Goal: Task Accomplishment & Management: Manage account settings

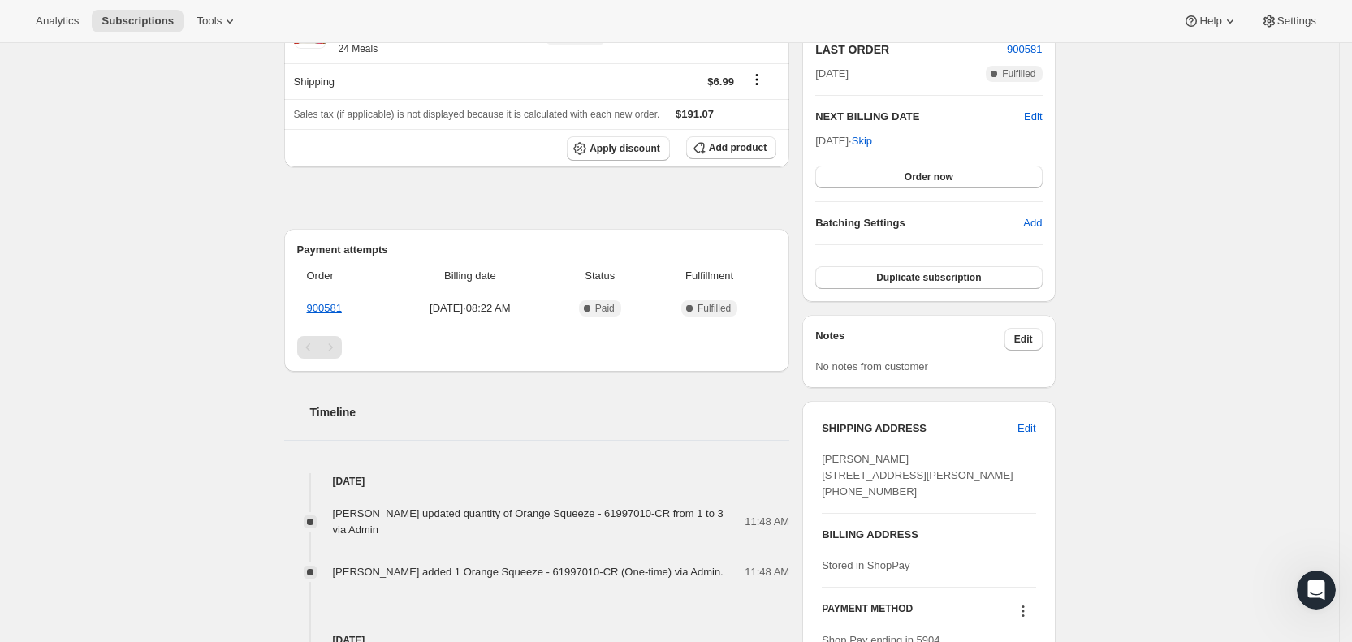
click at [123, 15] on span "Subscriptions" at bounding box center [137, 21] width 72 height 13
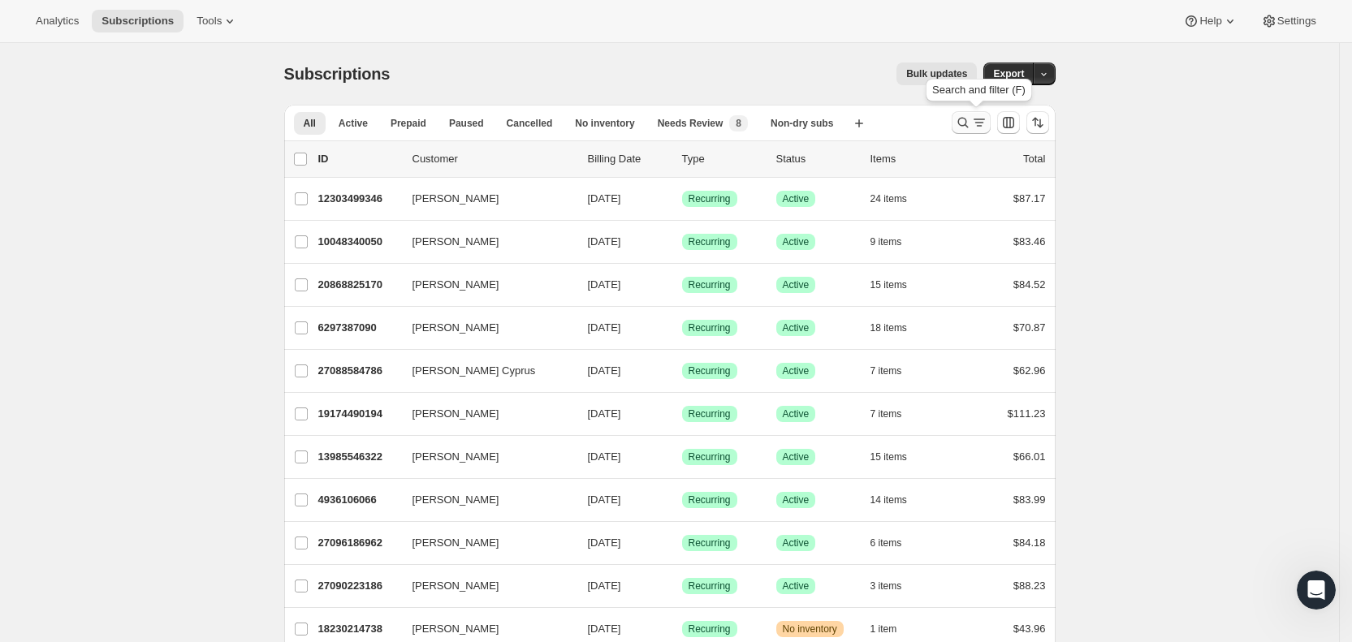
click at [981, 123] on icon "Search and filter results" at bounding box center [978, 123] width 9 height 2
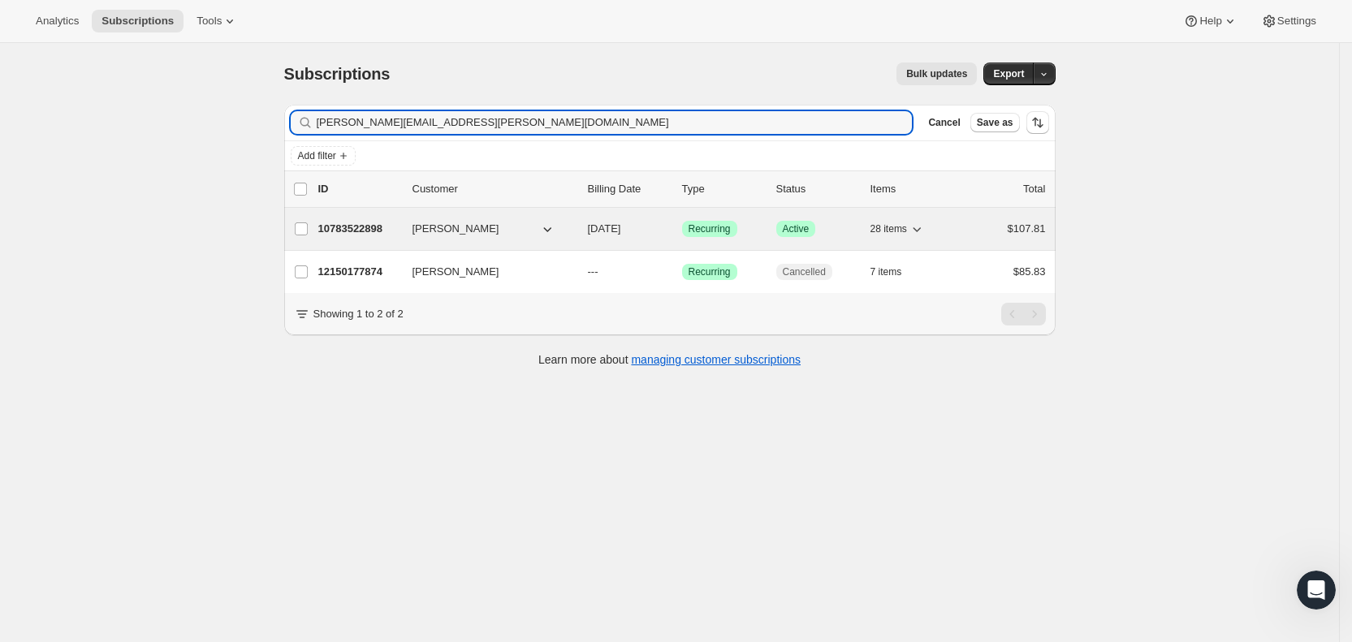
type input "[PERSON_NAME][EMAIL_ADDRESS][PERSON_NAME][DOMAIN_NAME]"
click at [621, 231] on span "[DATE]" at bounding box center [604, 228] width 33 height 12
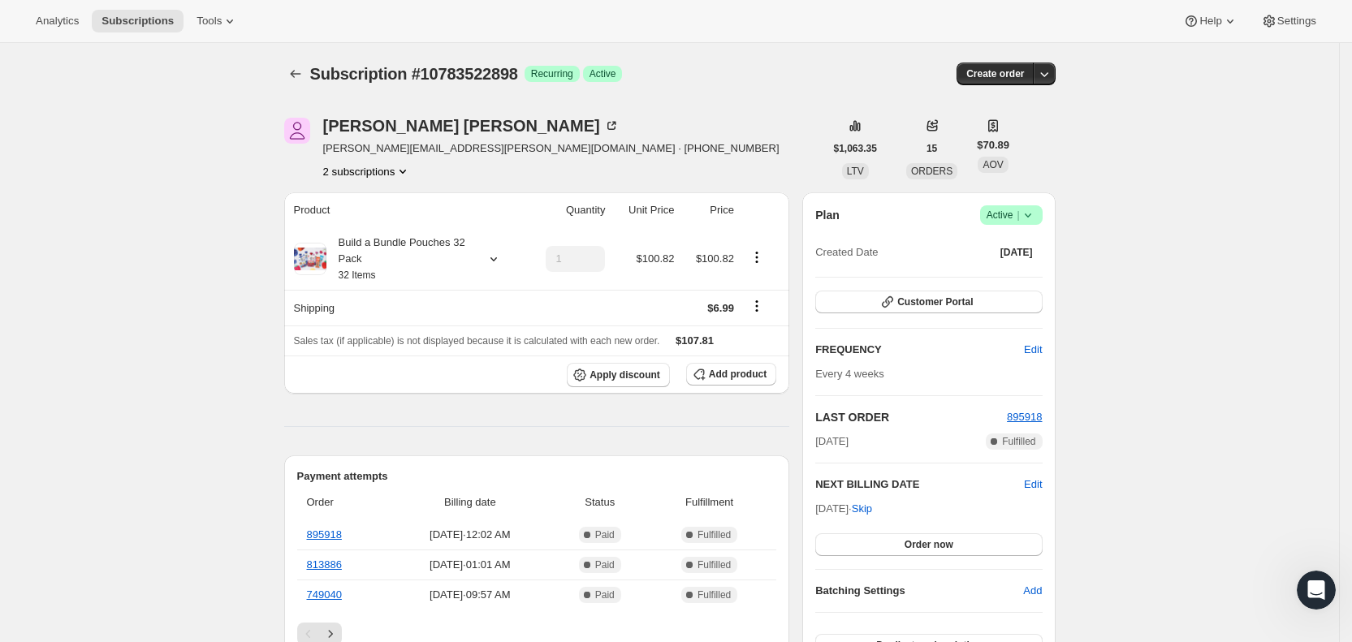
click at [507, 198] on th "Product" at bounding box center [404, 210] width 240 height 36
click at [735, 380] on button "Add product" at bounding box center [731, 374] width 90 height 23
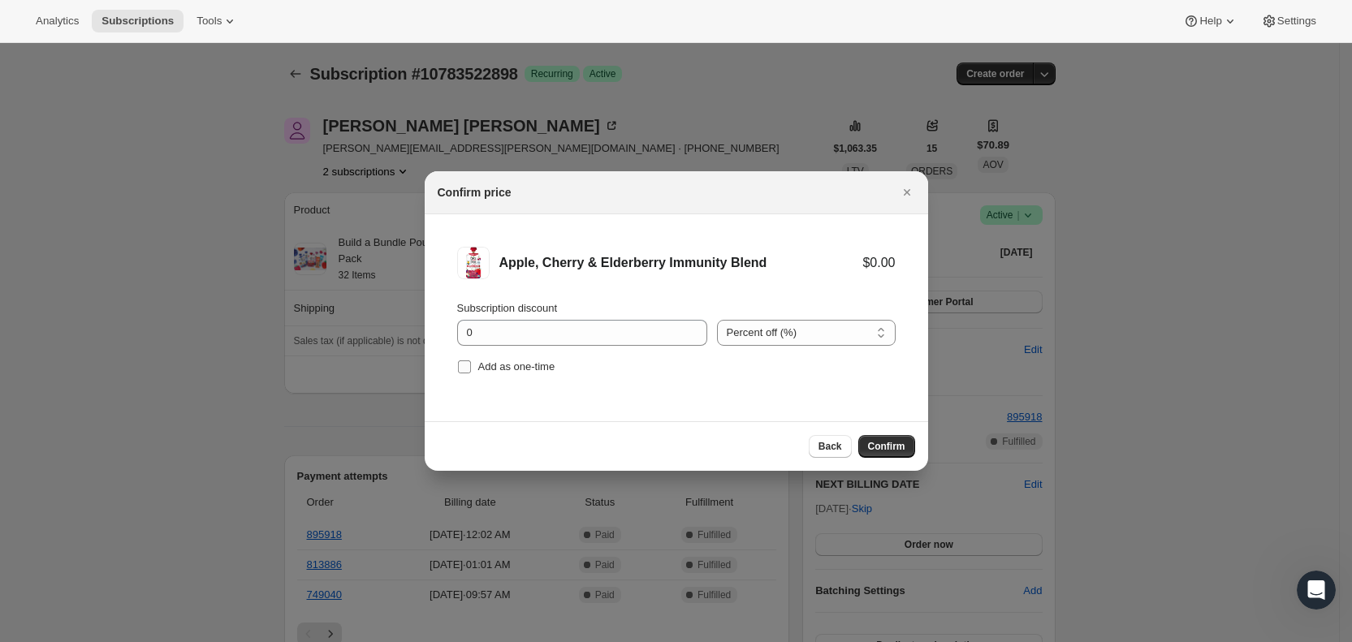
click at [463, 363] on input "Add as one-time" at bounding box center [464, 366] width 13 height 13
checkbox input "true"
click at [886, 442] on span "Confirm" at bounding box center [886, 446] width 37 height 13
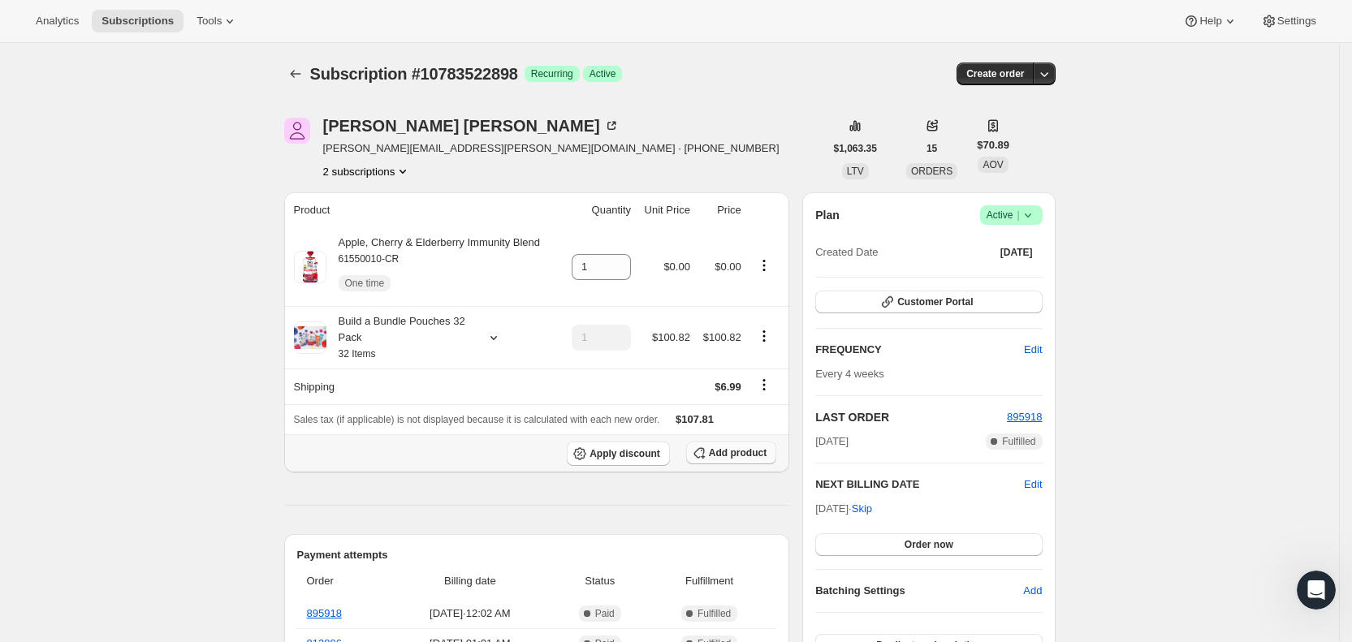
click at [733, 453] on span "Add product" at bounding box center [738, 453] width 58 height 13
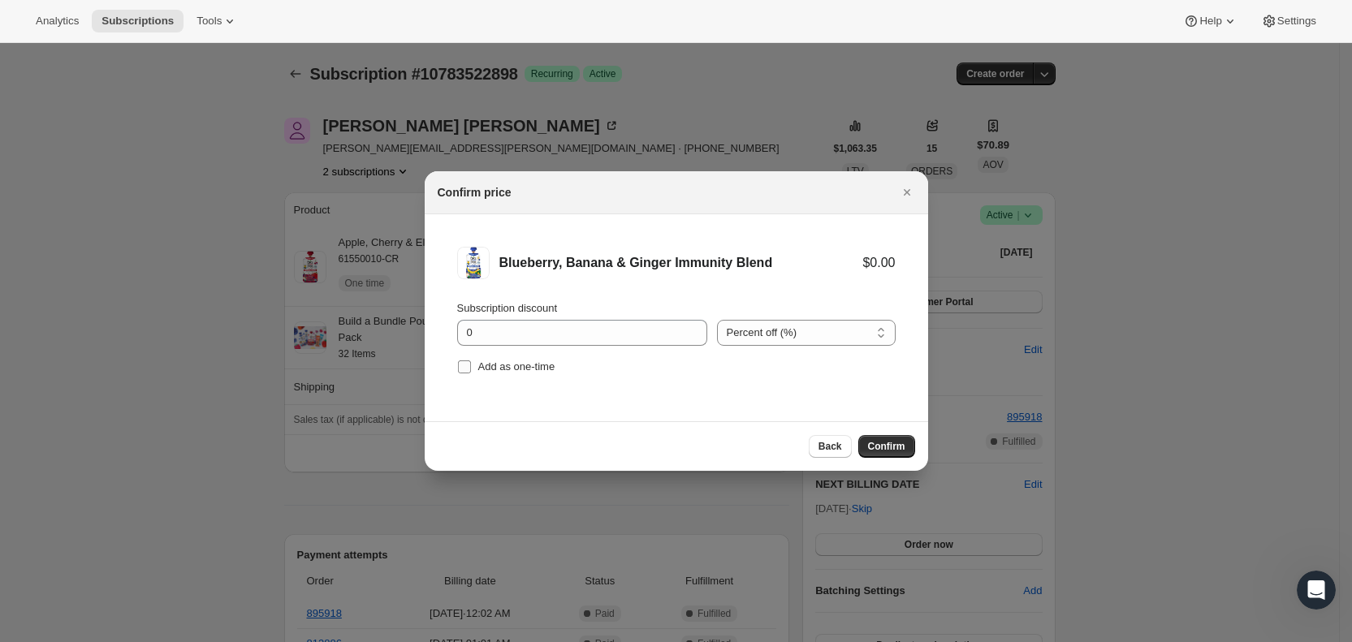
click at [466, 363] on input "Add as one-time" at bounding box center [464, 366] width 13 height 13
checkbox input "true"
click at [895, 443] on span "Confirm" at bounding box center [886, 446] width 37 height 13
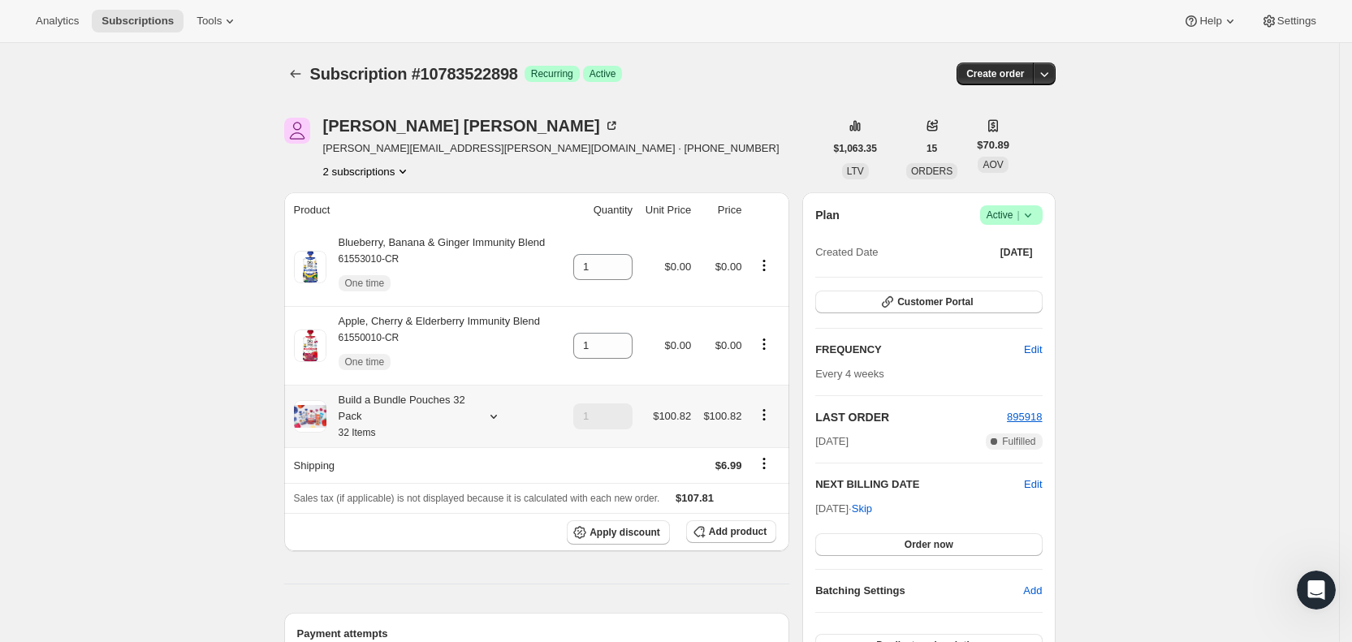
click at [497, 412] on icon at bounding box center [494, 416] width 16 height 16
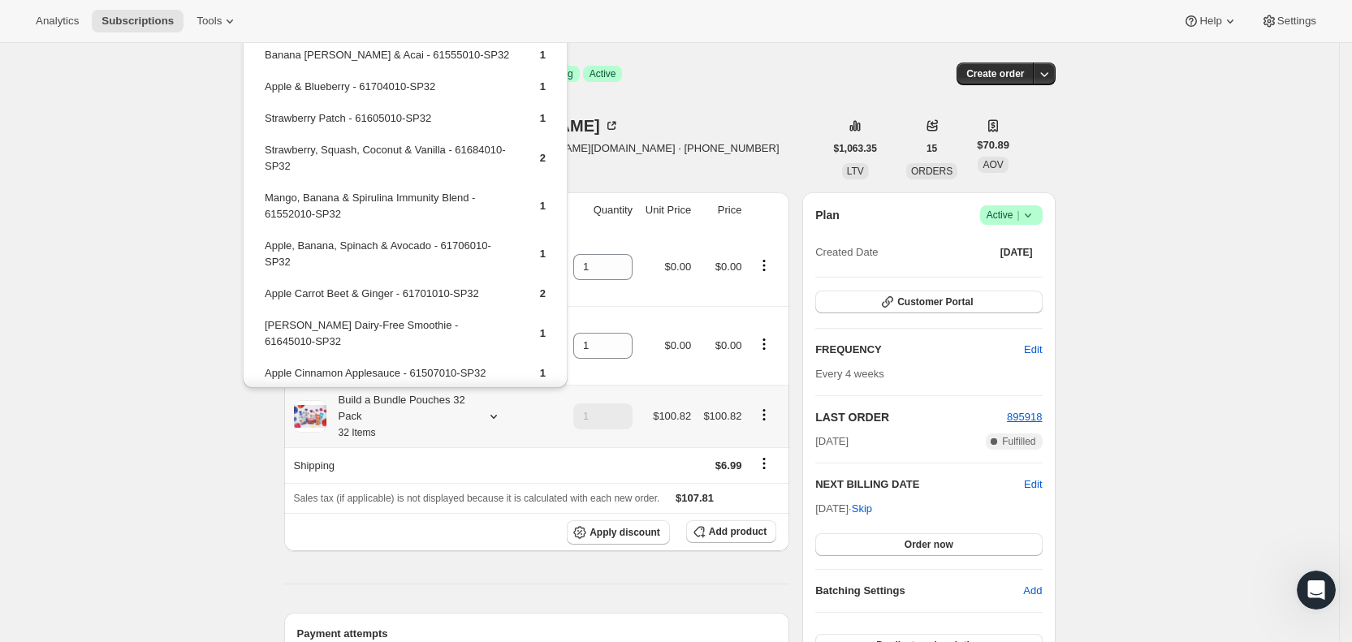
scroll to position [521, 0]
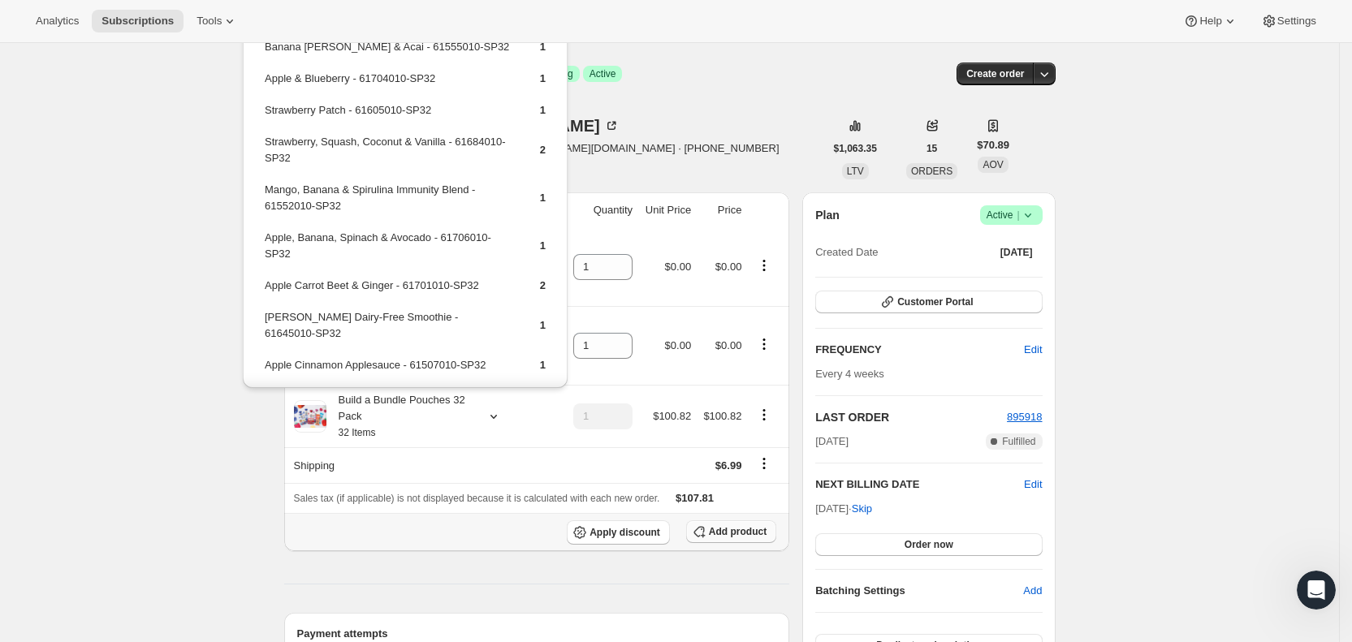
click at [751, 537] on button "Add product" at bounding box center [731, 531] width 90 height 23
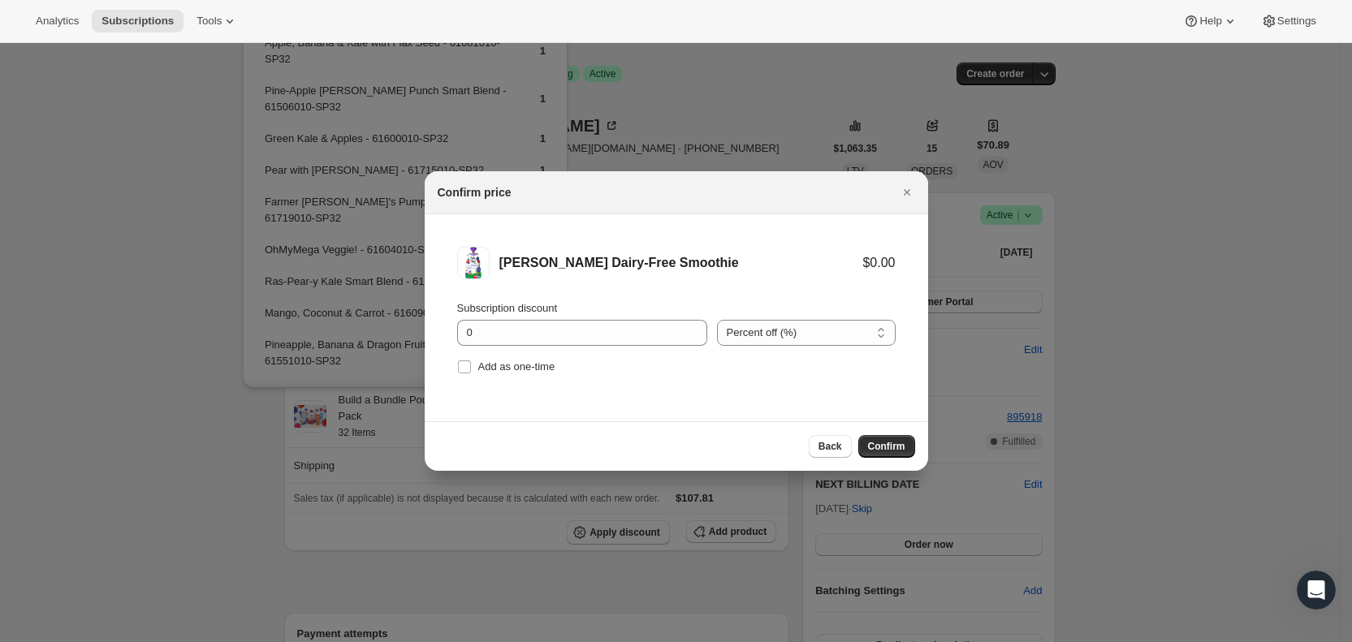
drag, startPoint x: 458, startPoint y: 366, endPoint x: 611, endPoint y: 385, distance: 153.8
click at [460, 366] on input "Add as one-time" at bounding box center [464, 366] width 13 height 13
checkbox input "true"
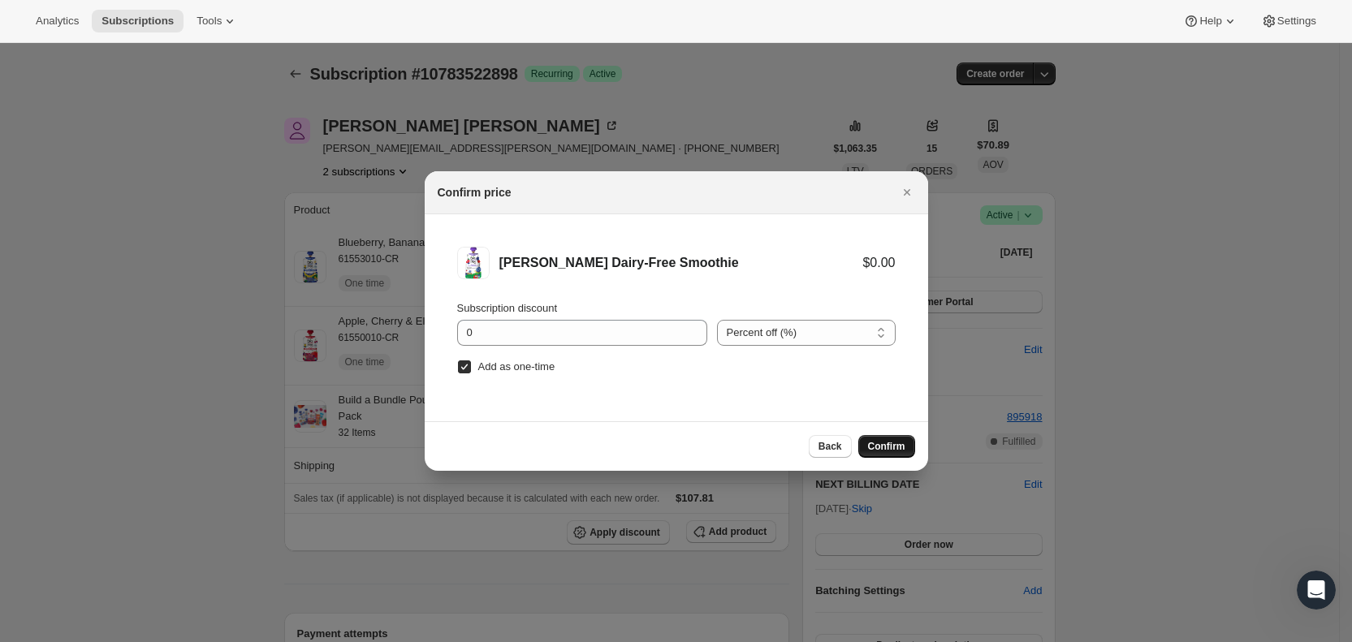
click at [900, 444] on span "Confirm" at bounding box center [886, 446] width 37 height 13
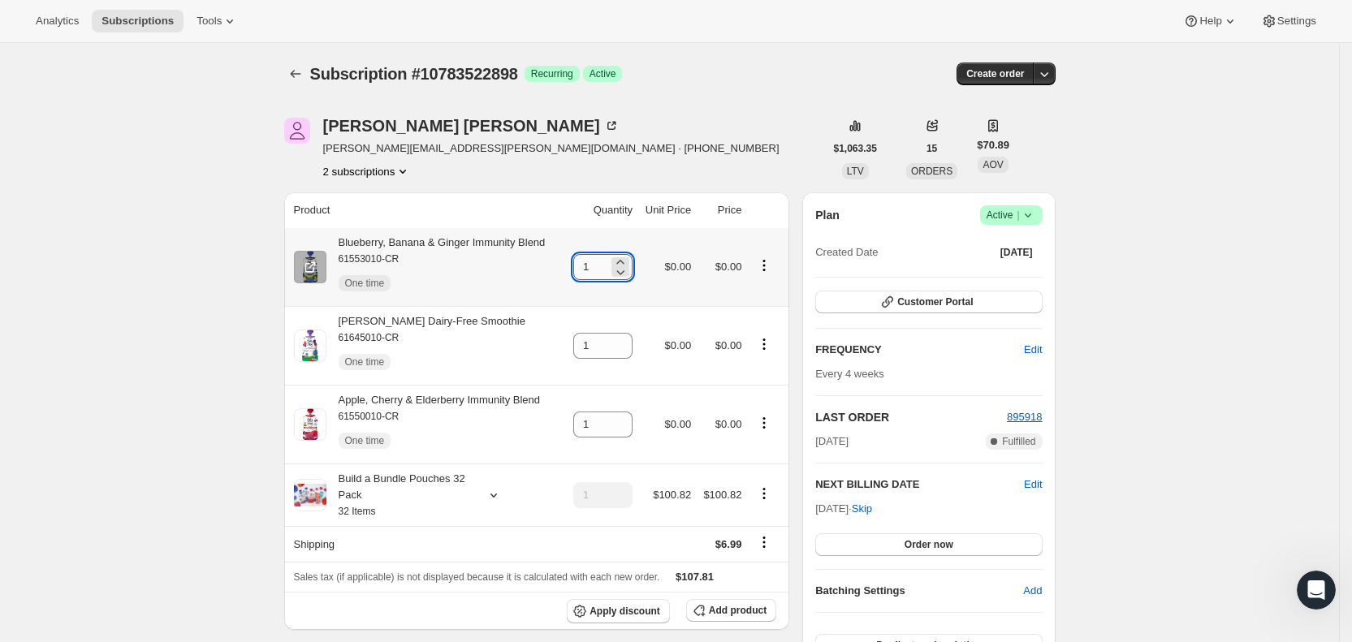
drag, startPoint x: 585, startPoint y: 264, endPoint x: 601, endPoint y: 267, distance: 15.8
click at [601, 267] on input "1" at bounding box center [590, 267] width 35 height 26
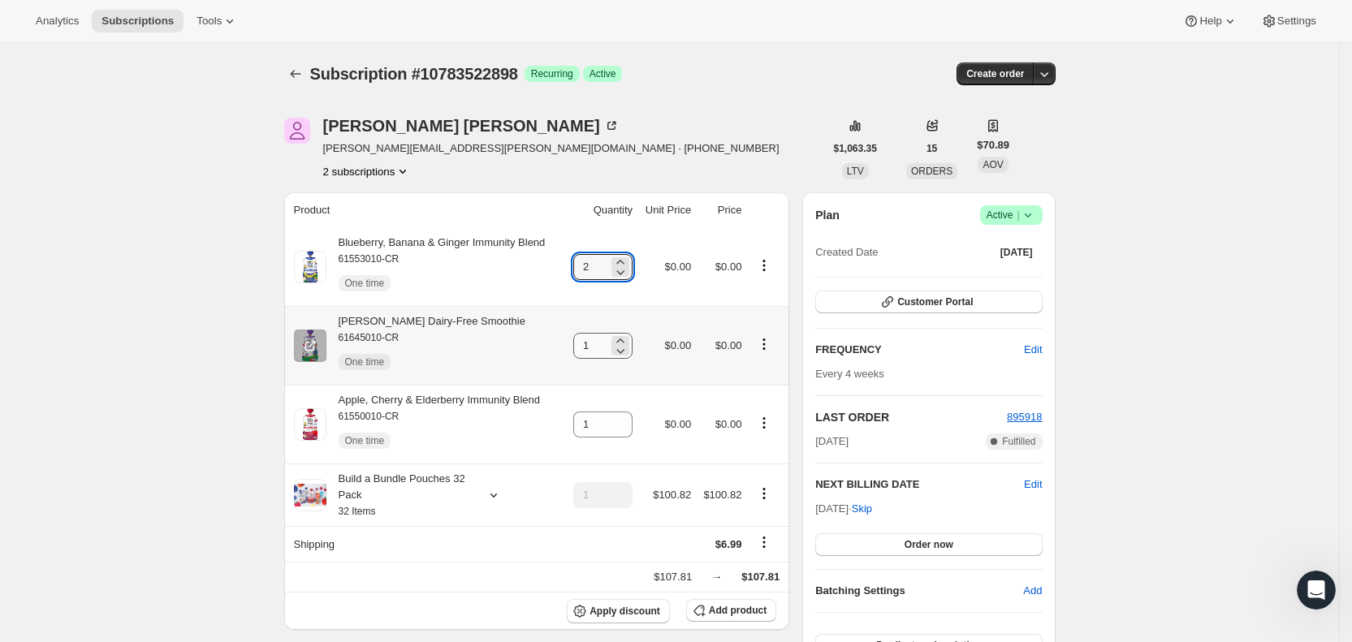
type input "2"
drag, startPoint x: 593, startPoint y: 351, endPoint x: 612, endPoint y: 347, distance: 19.8
click at [608, 347] on input "1" at bounding box center [590, 346] width 35 height 26
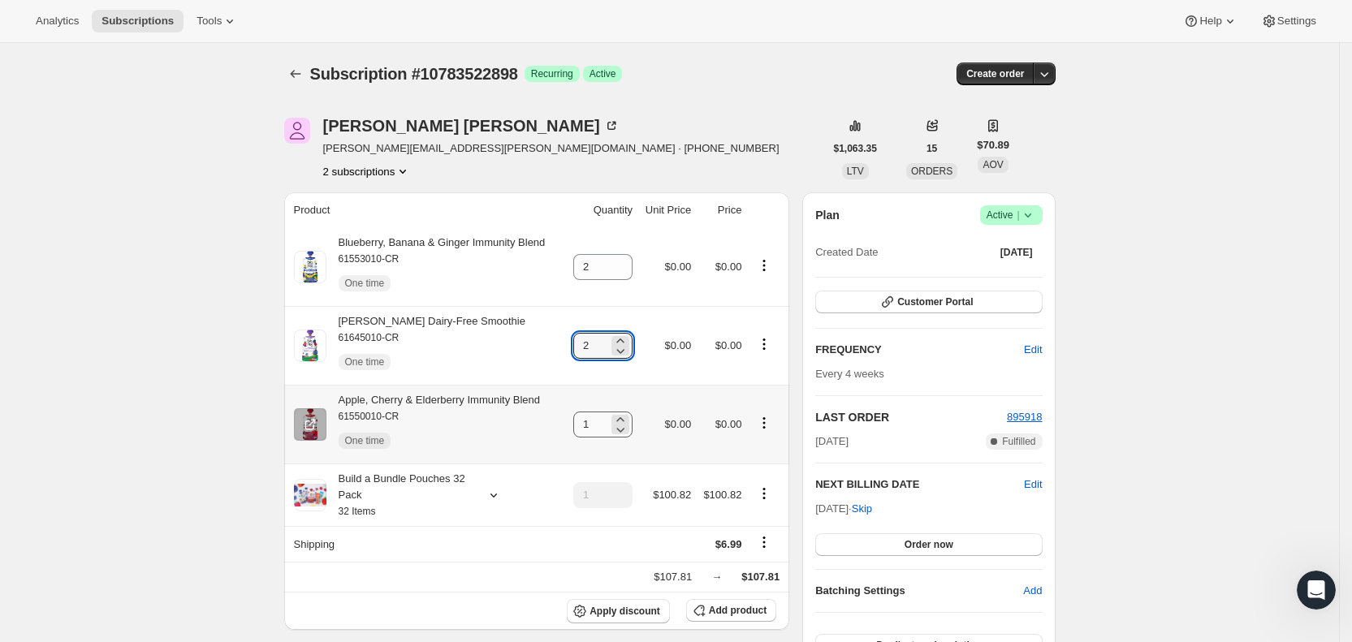
type input "2"
drag, startPoint x: 590, startPoint y: 428, endPoint x: 625, endPoint y: 418, distance: 36.2
click at [625, 420] on div "1" at bounding box center [602, 425] width 59 height 26
type input "2"
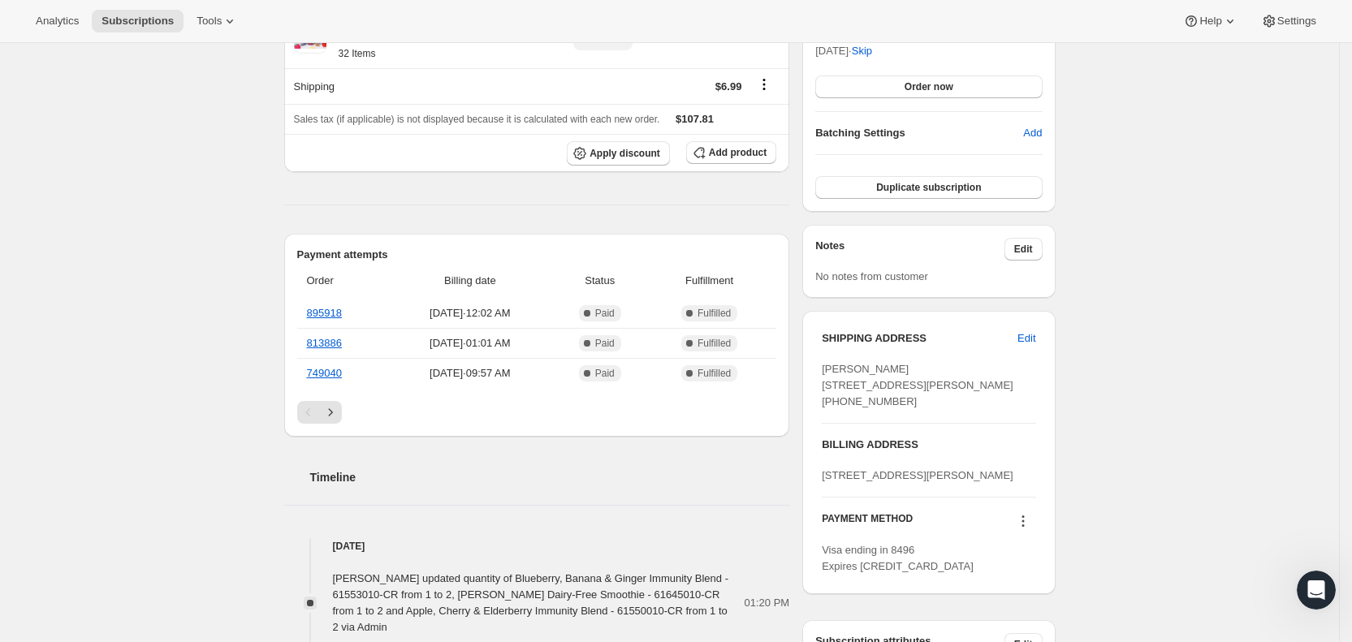
scroll to position [553, 0]
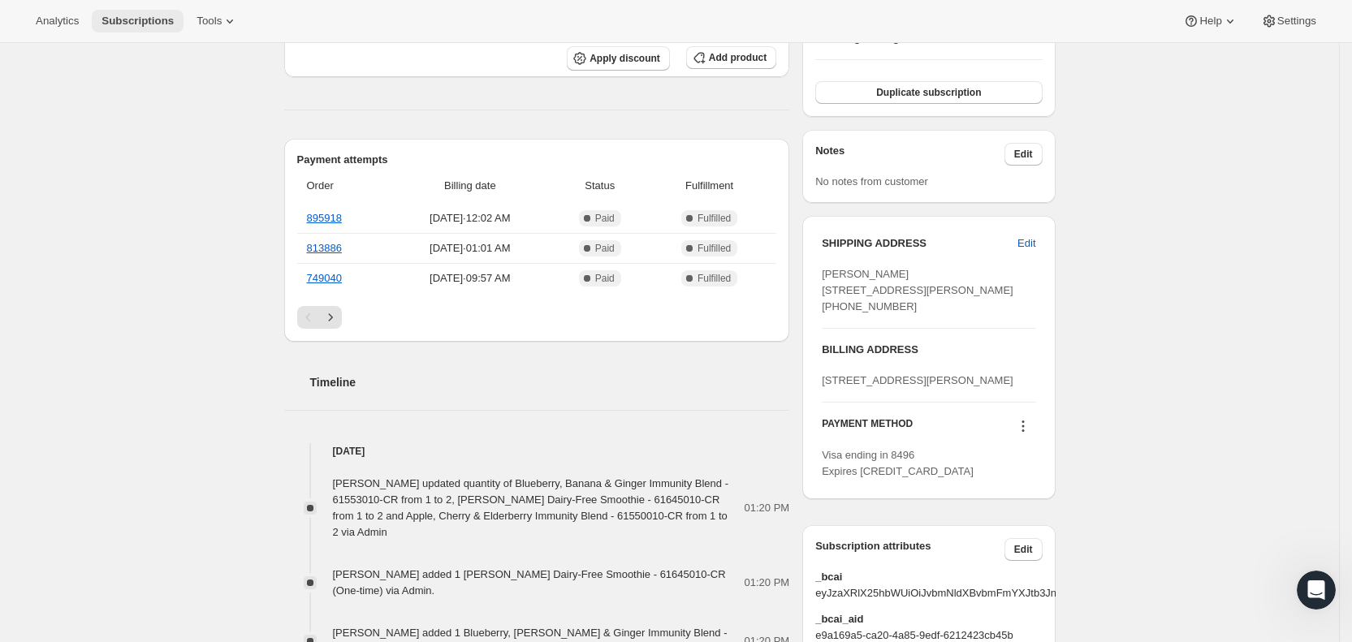
click at [118, 16] on span "Subscriptions" at bounding box center [137, 21] width 72 height 13
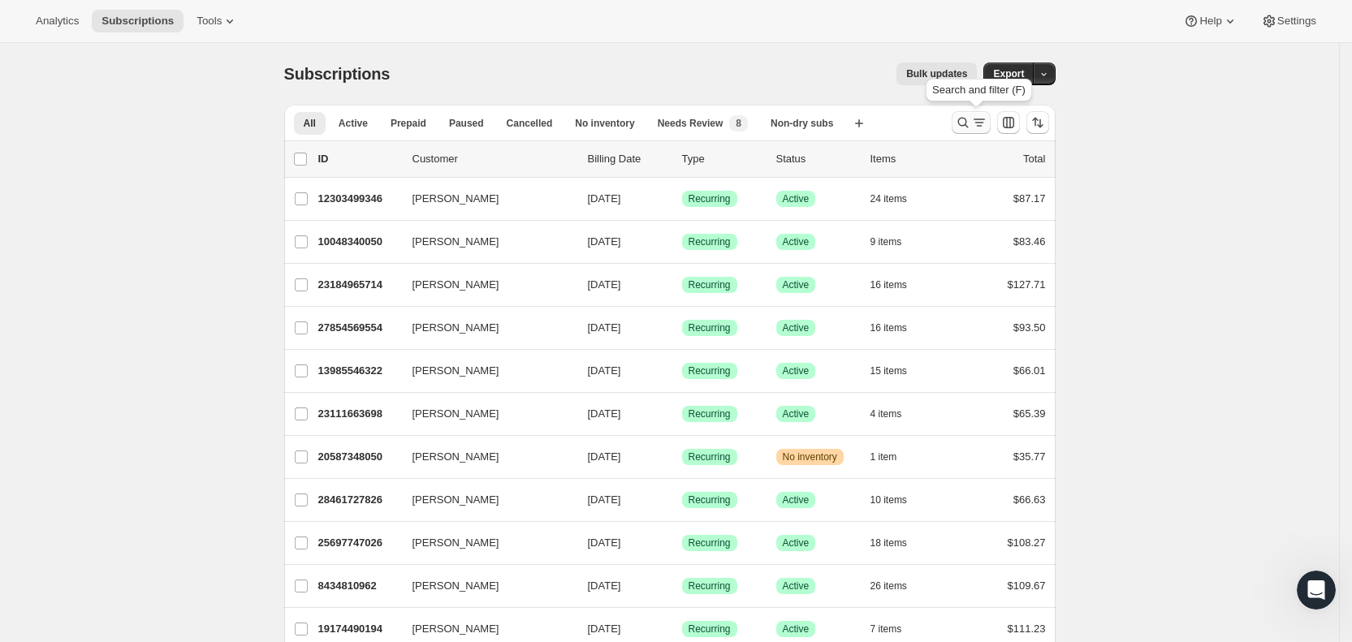
click at [985, 120] on icon "Search and filter results" at bounding box center [979, 122] width 16 height 16
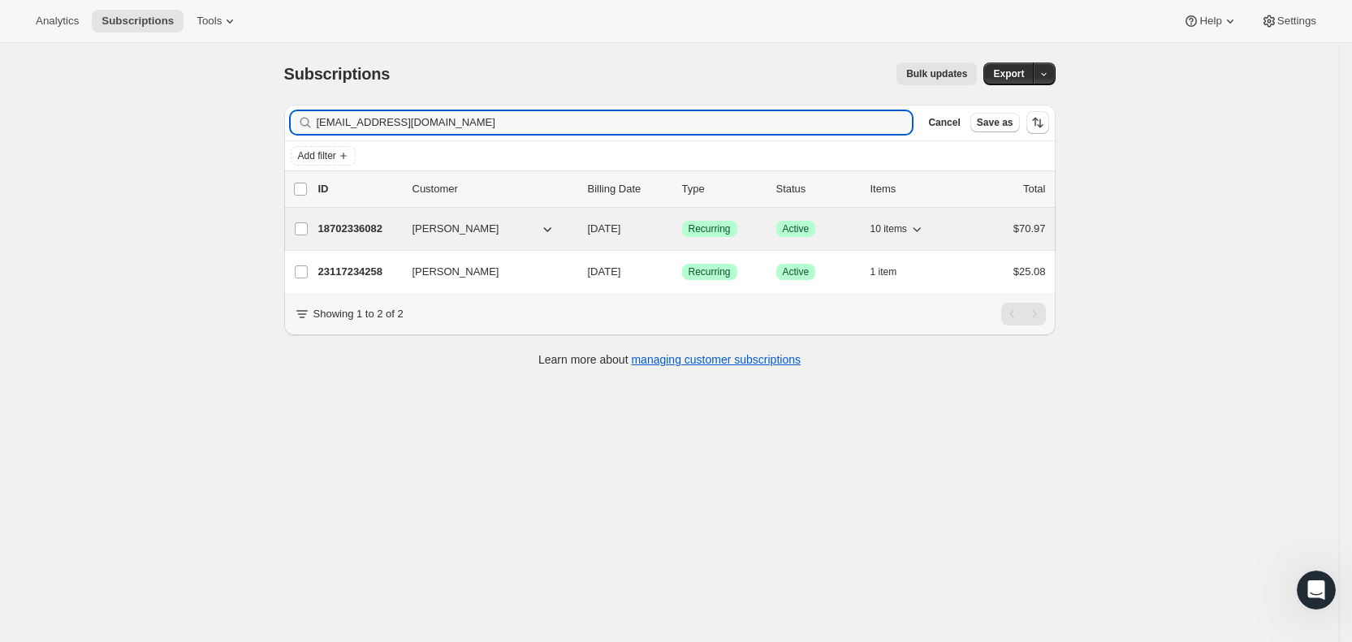
type input "[EMAIL_ADDRESS][DOMAIN_NAME]"
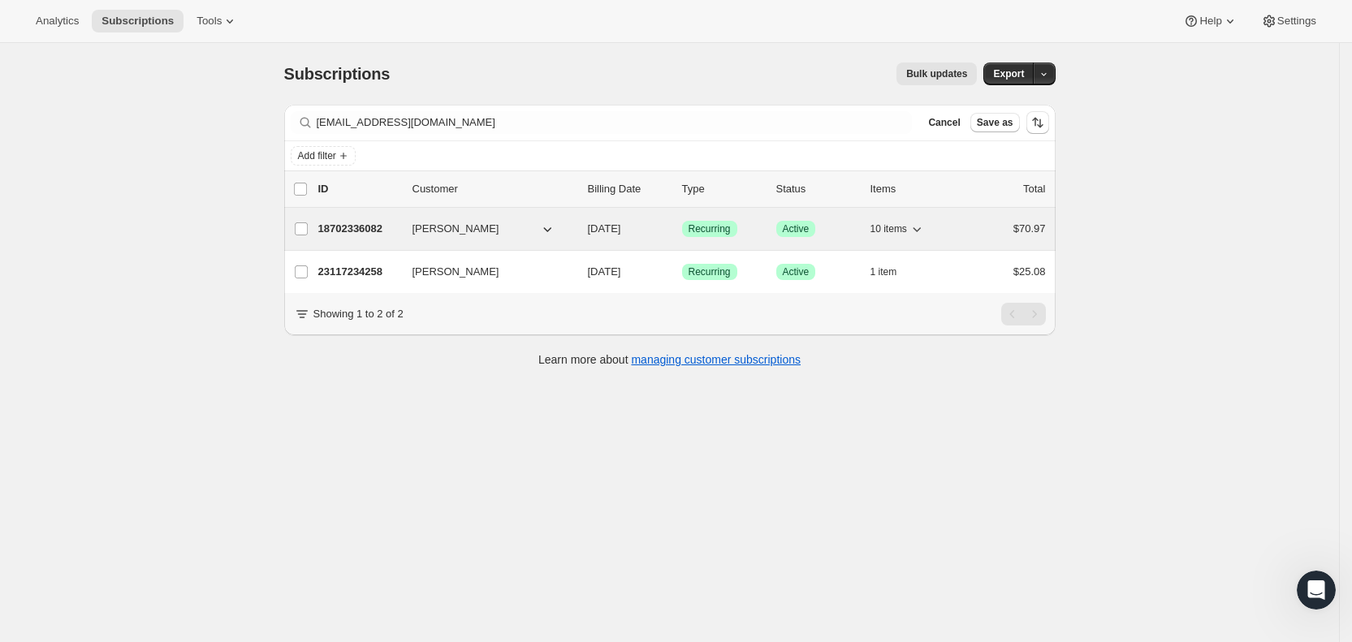
click at [621, 229] on span "[DATE]" at bounding box center [604, 228] width 33 height 12
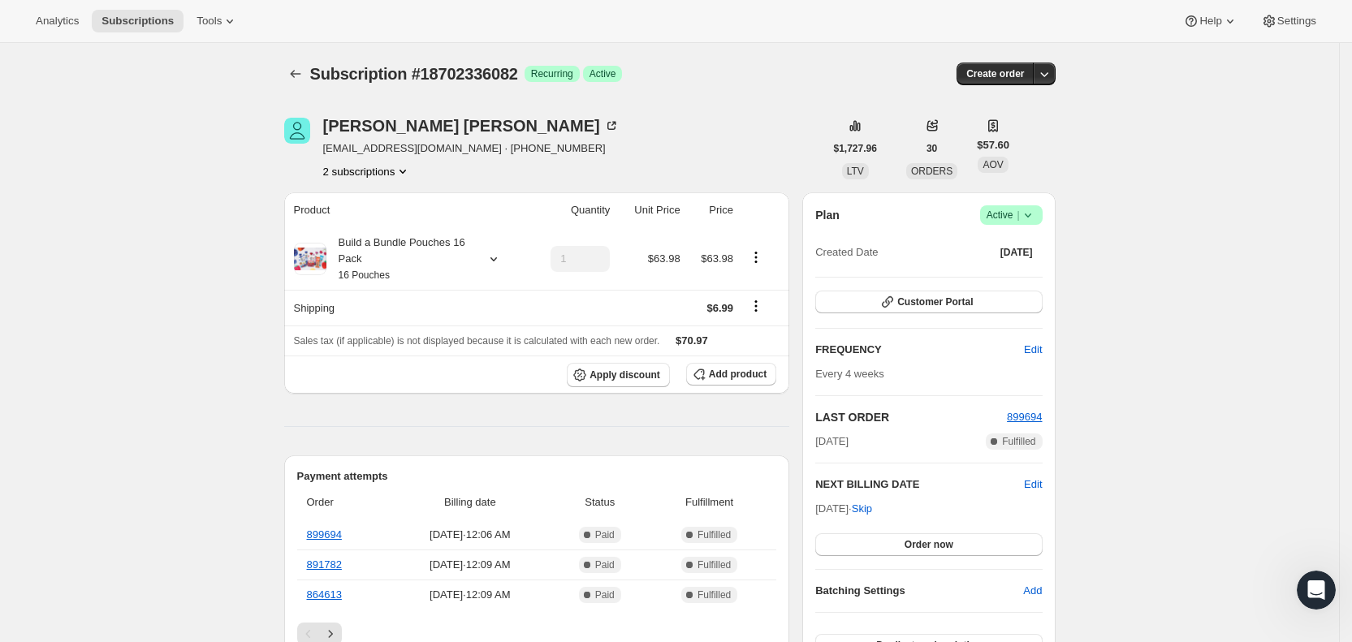
click at [409, 173] on icon "Product actions" at bounding box center [403, 171] width 16 height 16
click at [378, 231] on span "23117234258" at bounding box center [349, 229] width 65 height 12
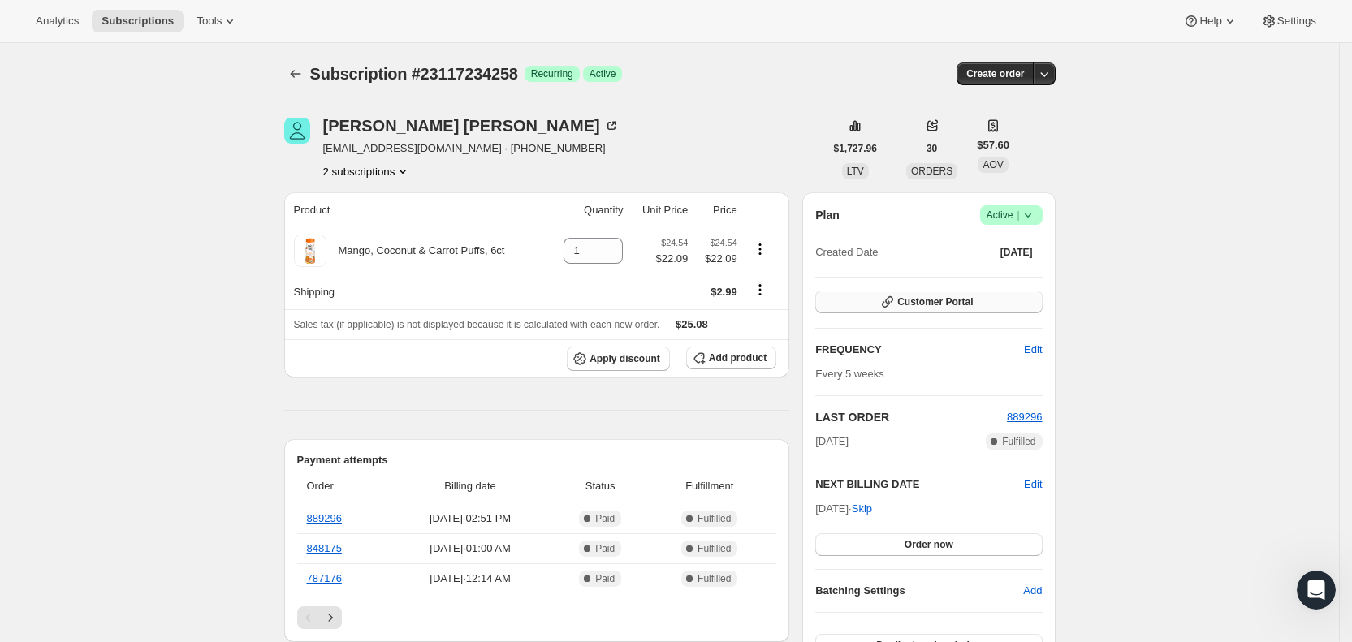
click at [955, 306] on span "Customer Portal" at bounding box center [935, 302] width 76 height 13
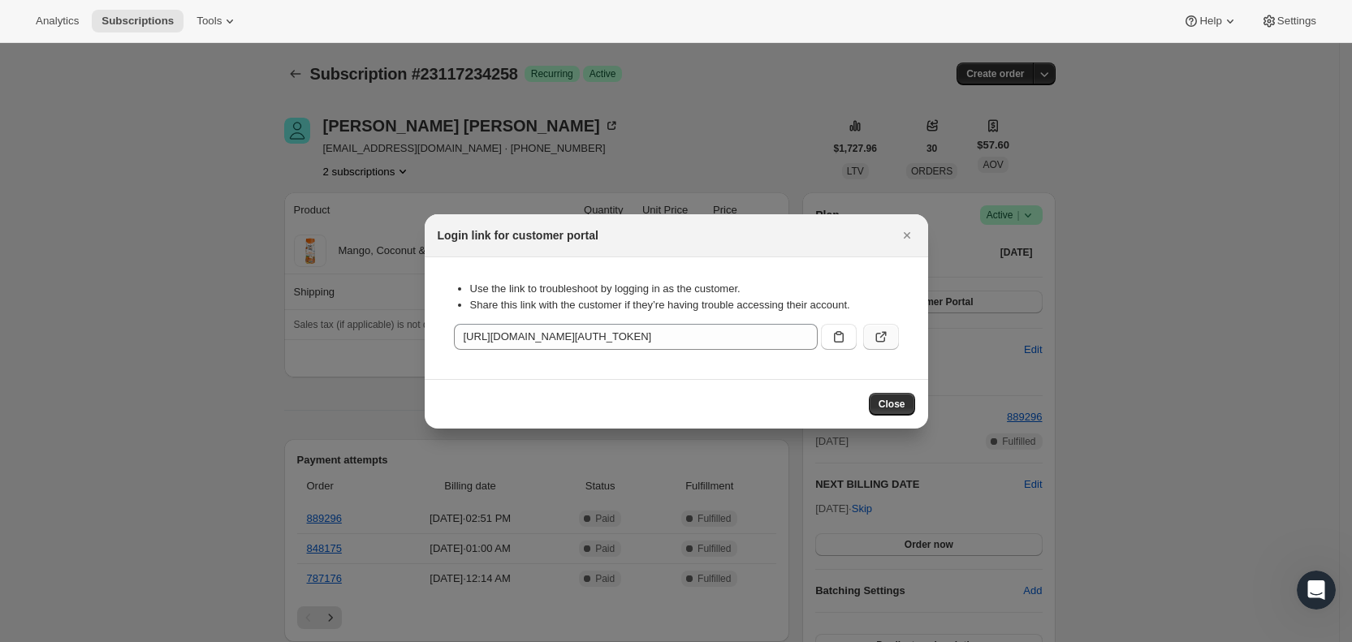
click at [887, 342] on icon ":r8cc:" at bounding box center [881, 337] width 16 height 16
click at [910, 232] on icon "Close" at bounding box center [907, 235] width 16 height 16
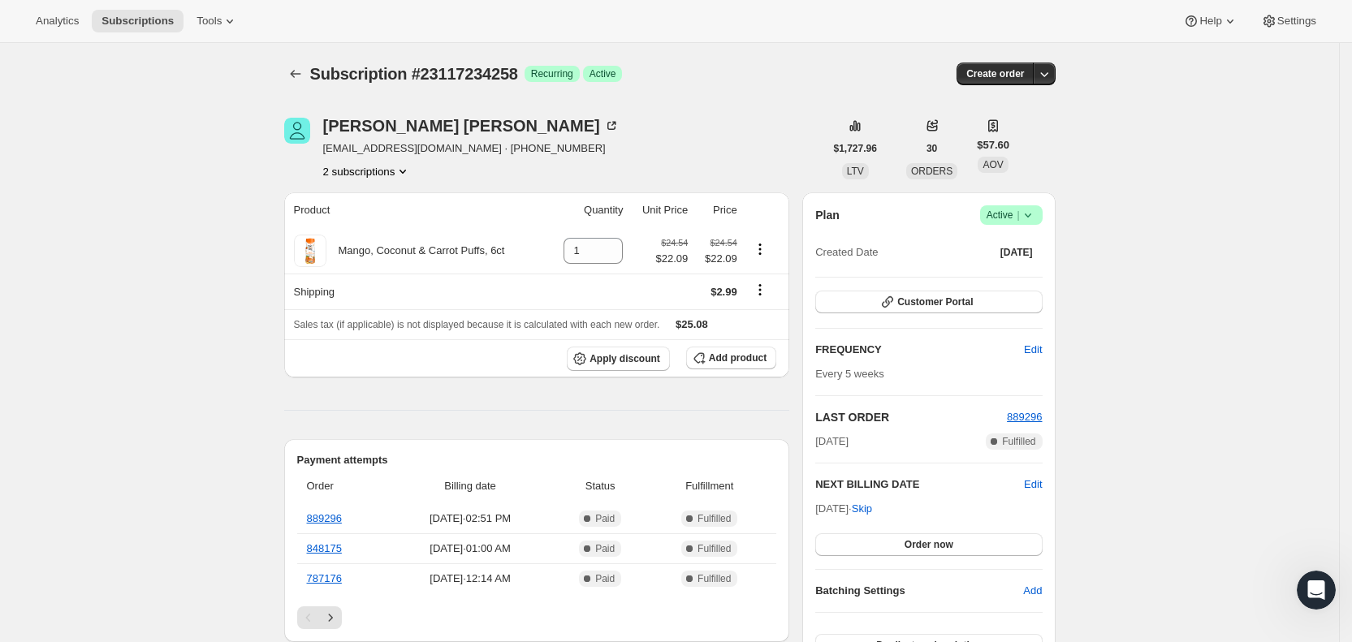
click at [390, 166] on button "2 subscriptions" at bounding box center [367, 171] width 88 height 16
click at [373, 197] on span "18702336082" at bounding box center [349, 202] width 65 height 12
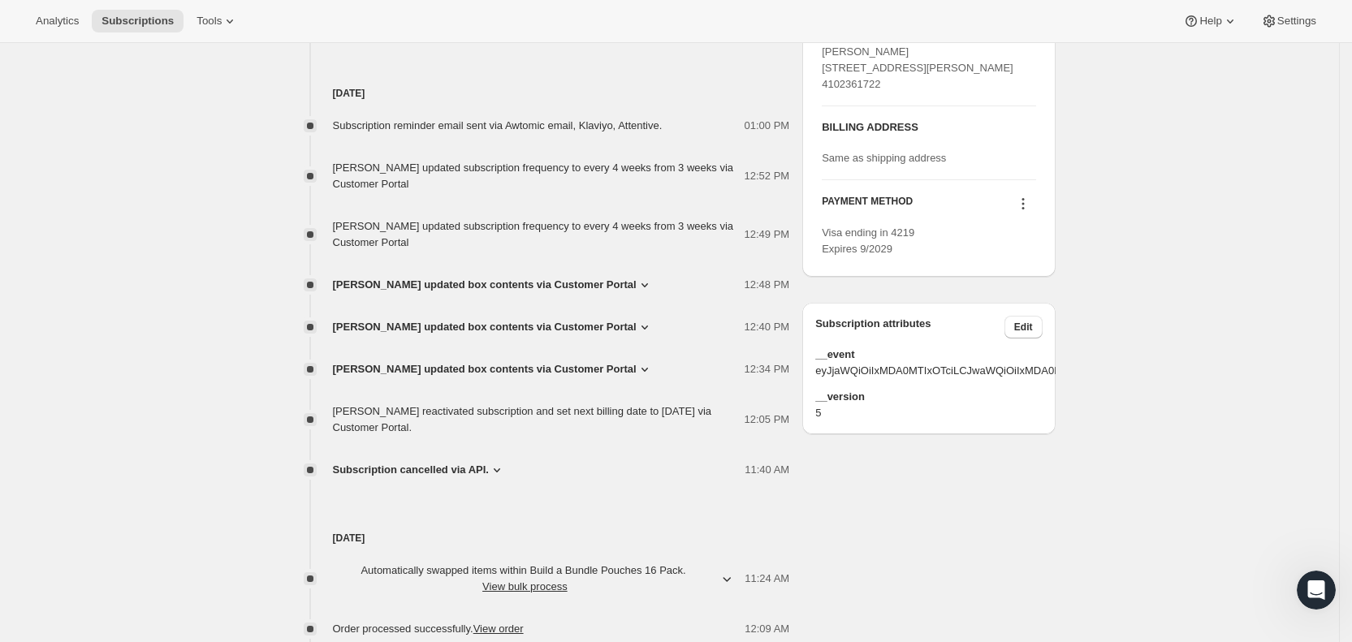
scroll to position [792, 0]
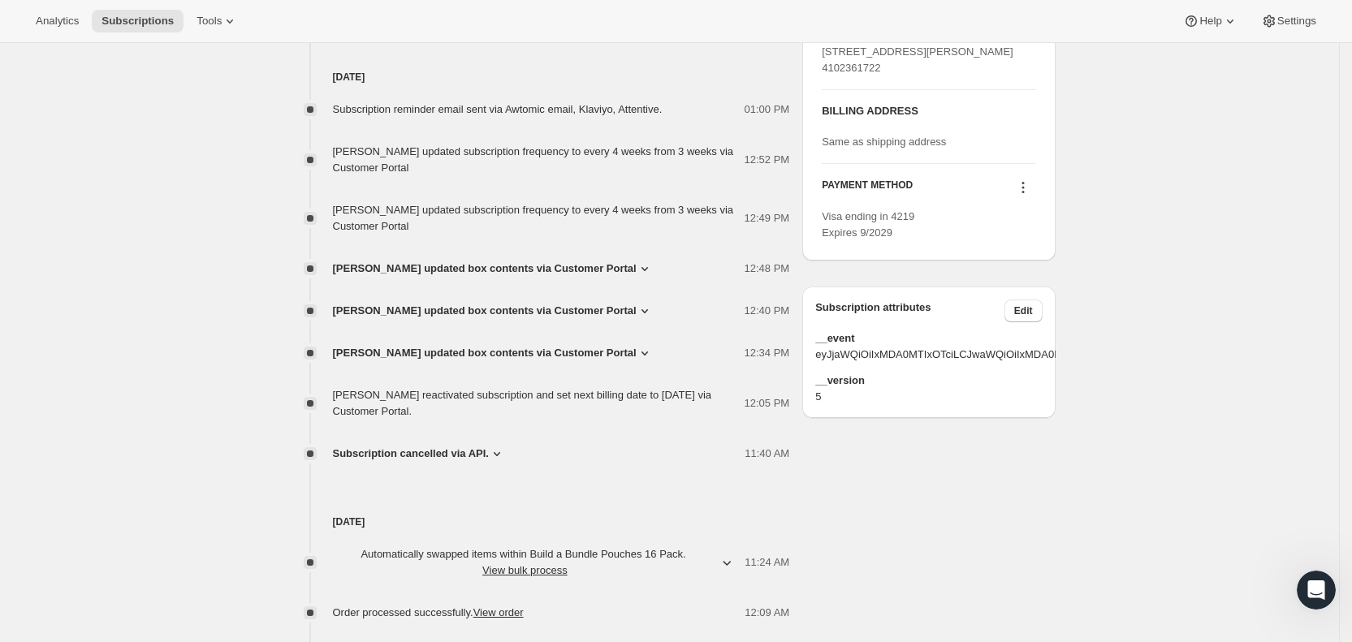
click at [498, 455] on icon at bounding box center [497, 454] width 16 height 16
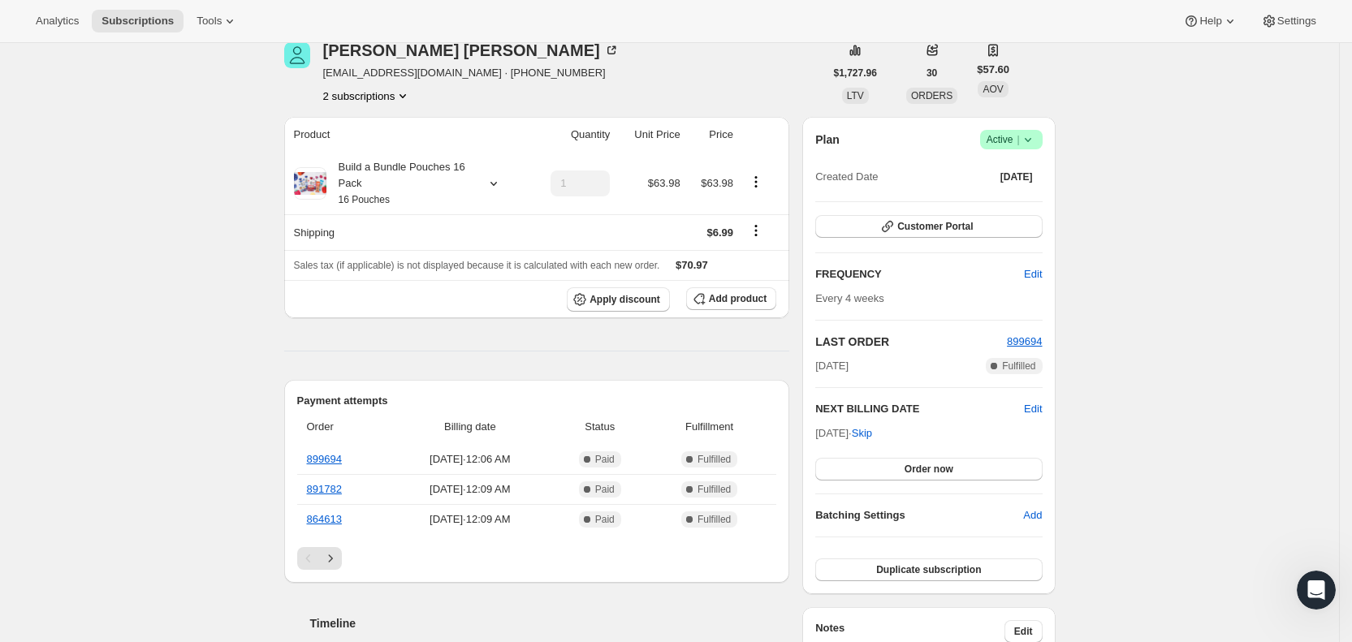
scroll to position [59, 0]
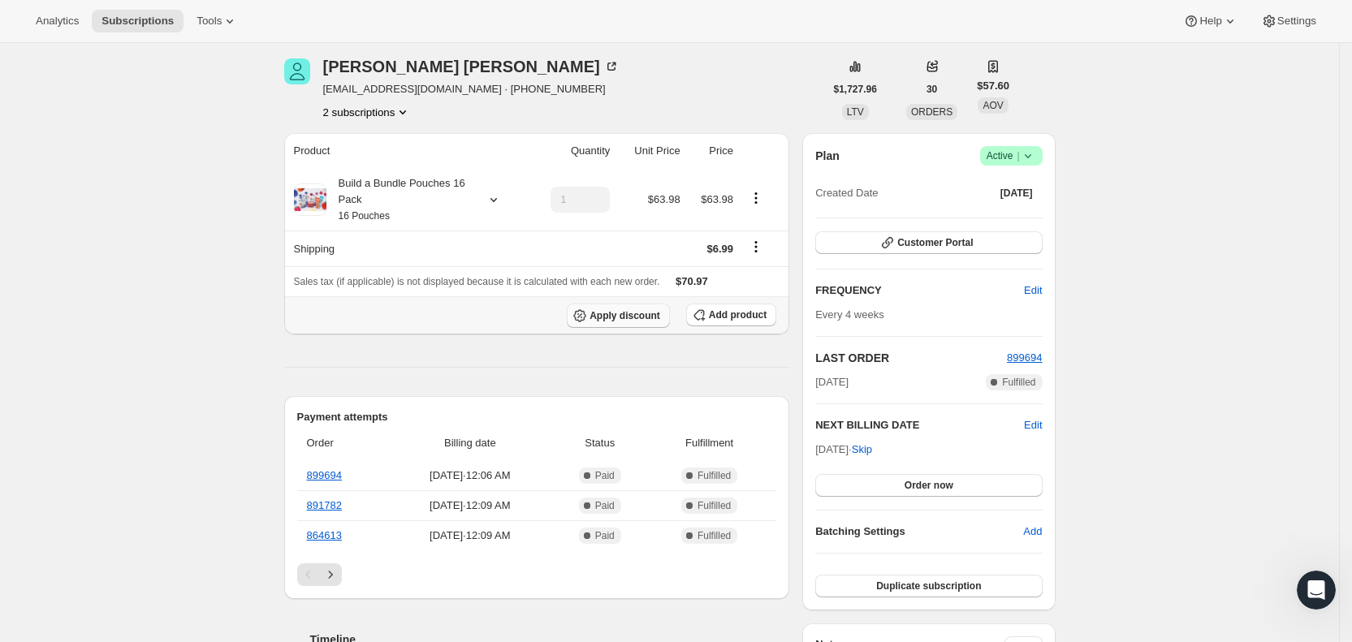
click at [660, 319] on span "Apply discount" at bounding box center [624, 315] width 71 height 13
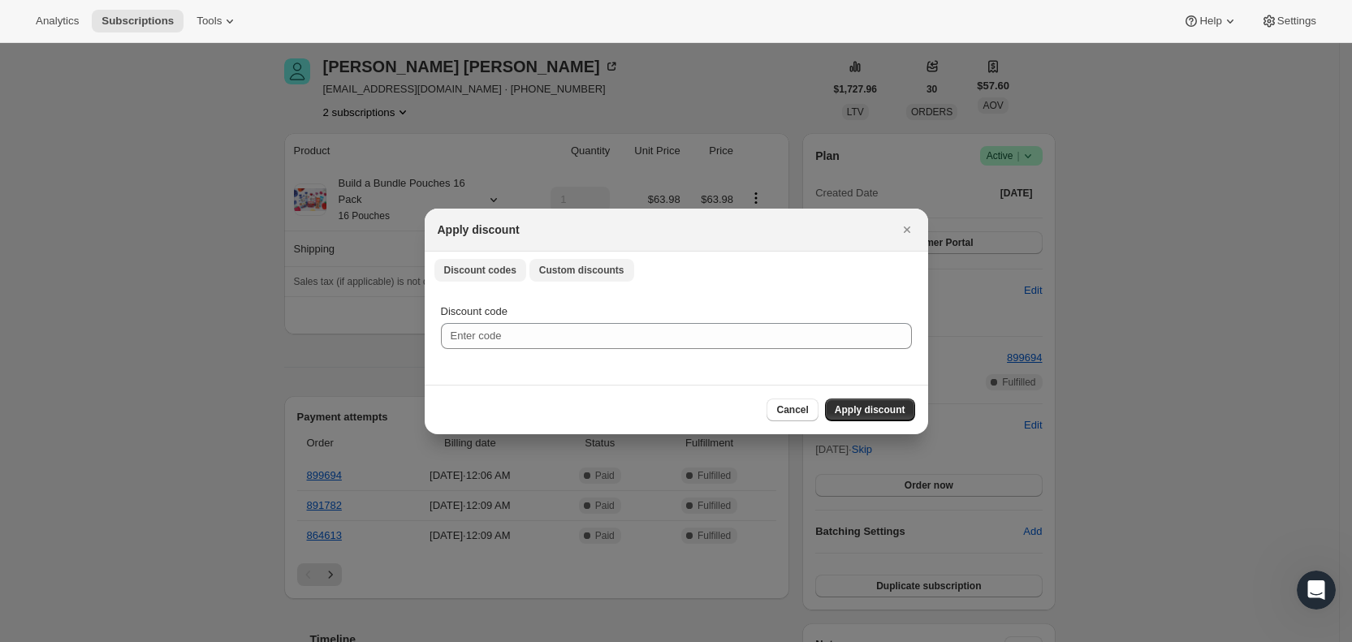
click at [602, 275] on span "Custom discounts" at bounding box center [581, 270] width 85 height 13
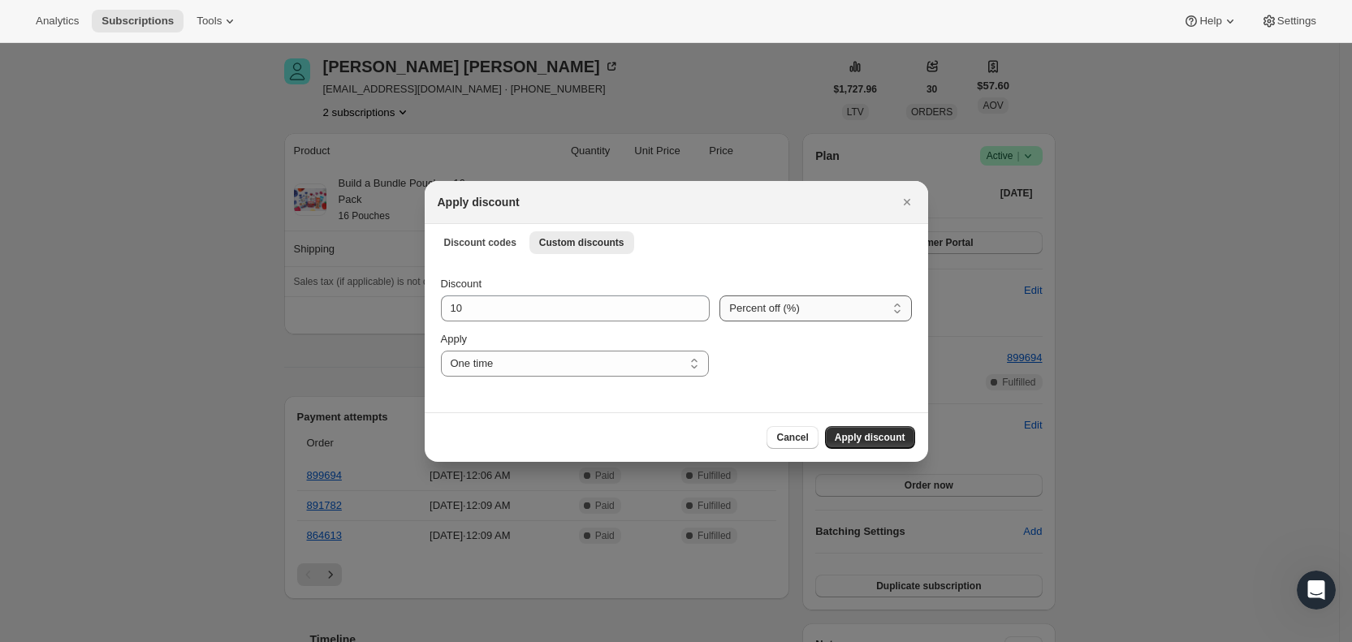
click at [766, 318] on select "Percent off (%) Amount off ($)" at bounding box center [815, 309] width 192 height 26
select select "fixed"
click at [719, 296] on select "Percent off (%) Amount off ($)" at bounding box center [815, 309] width 192 height 26
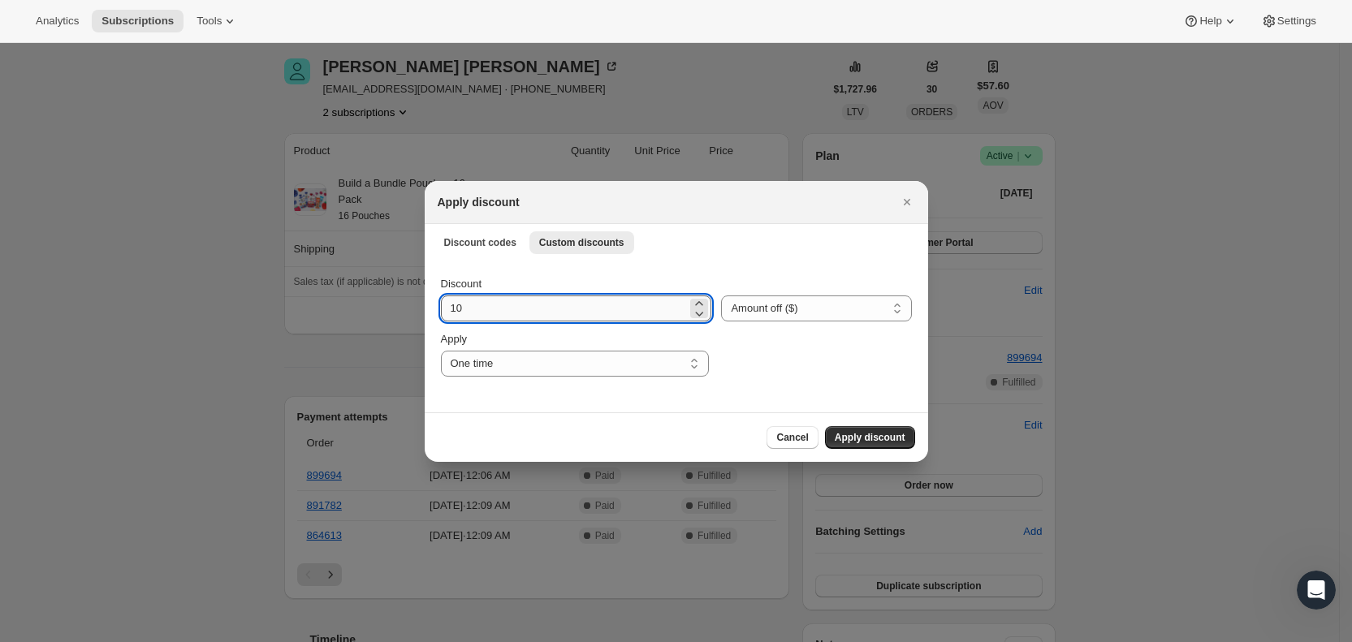
drag, startPoint x: 464, startPoint y: 300, endPoint x: 444, endPoint y: 305, distance: 20.3
click at [444, 305] on input "10" at bounding box center [564, 309] width 247 height 26
type input "6.99"
click at [868, 429] on button "Apply discount" at bounding box center [870, 437] width 90 height 23
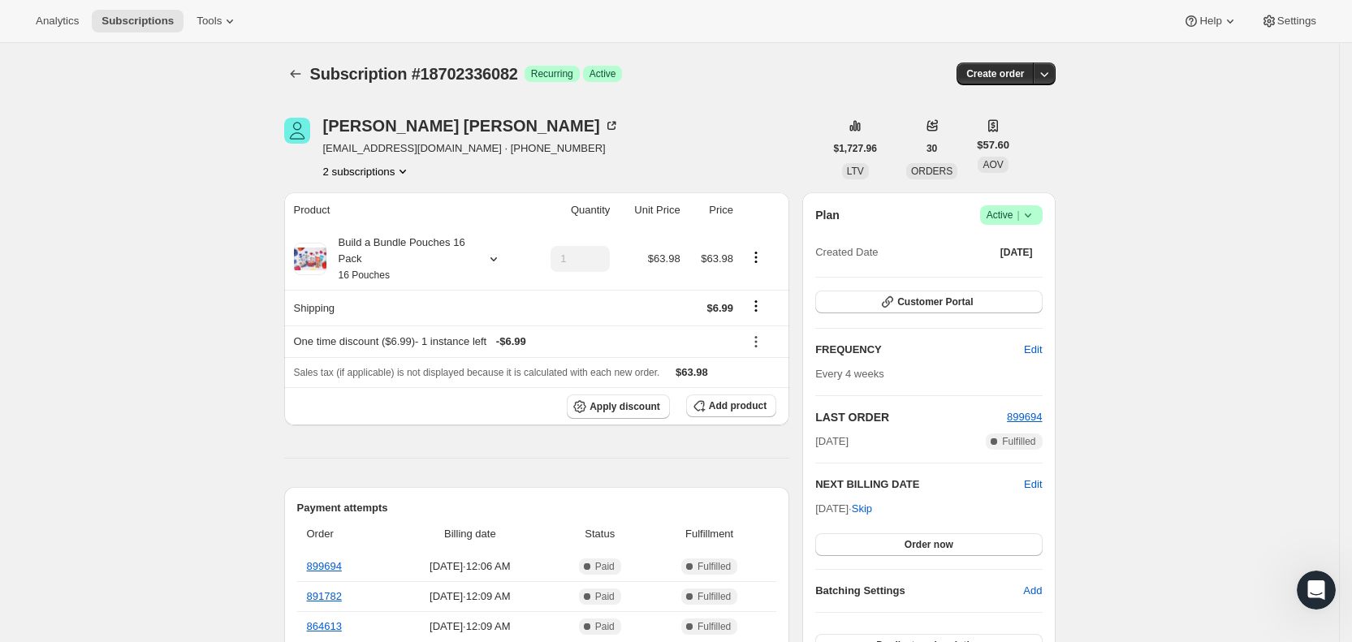
scroll to position [59, 0]
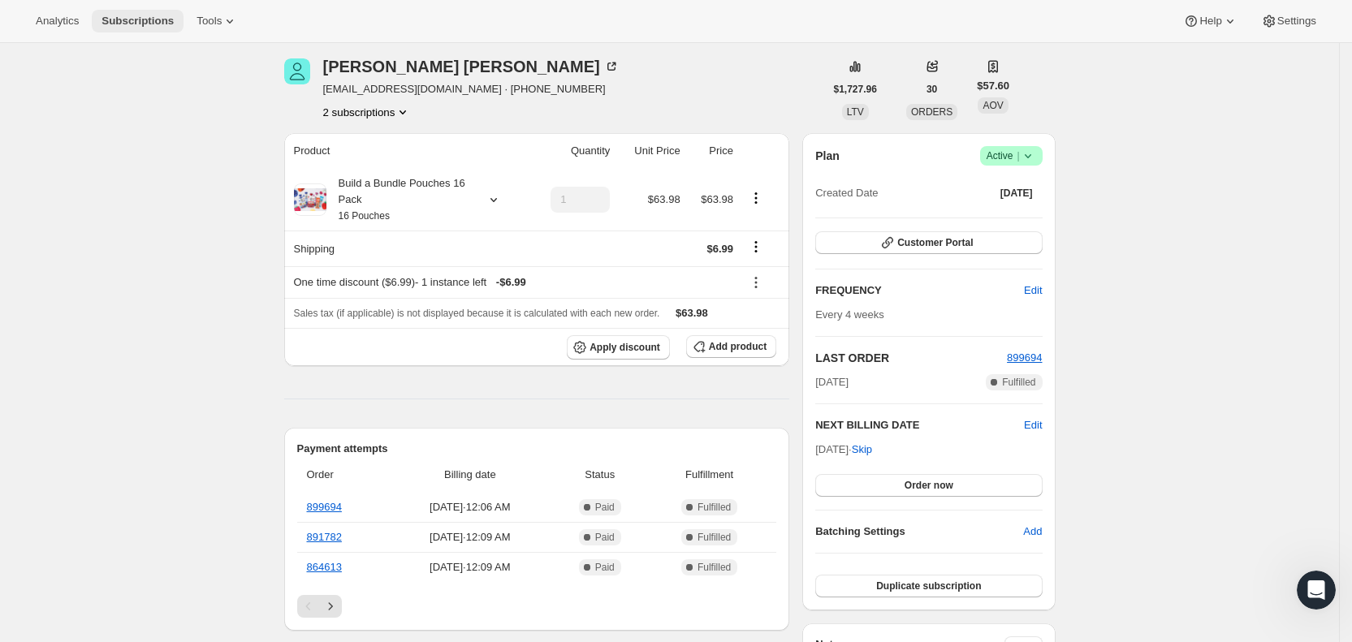
click at [157, 24] on span "Subscriptions" at bounding box center [137, 21] width 72 height 13
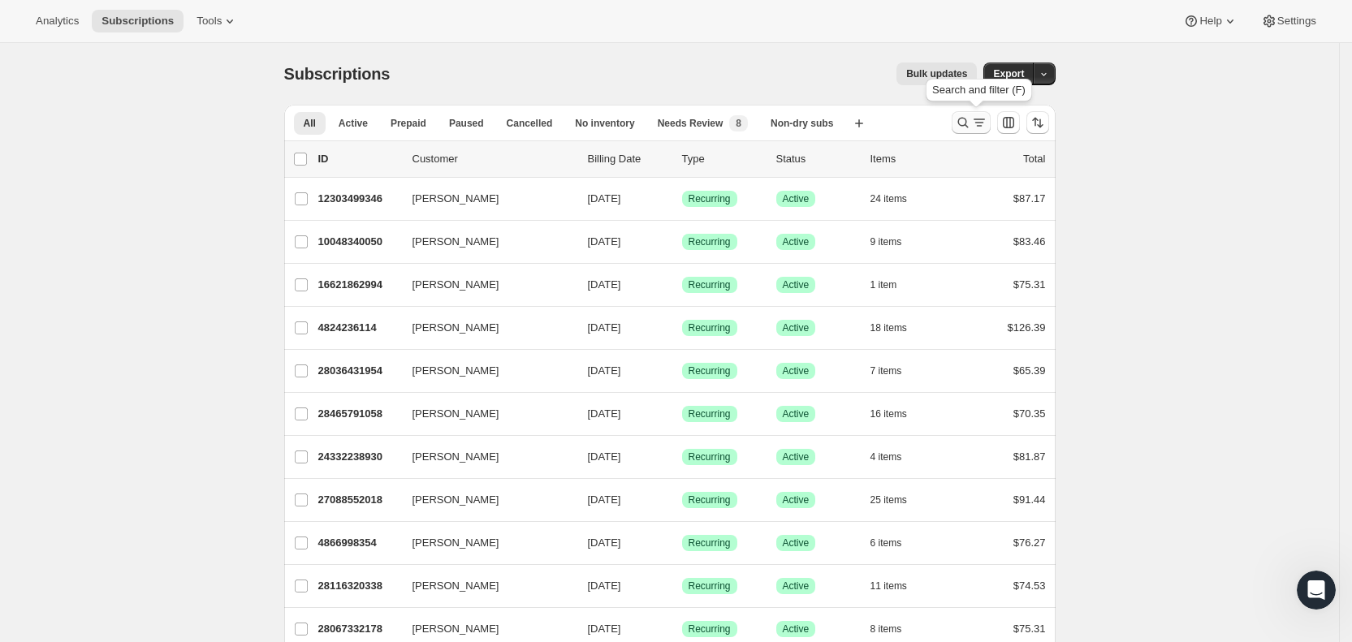
click at [983, 123] on icon "Search and filter results" at bounding box center [979, 122] width 16 height 16
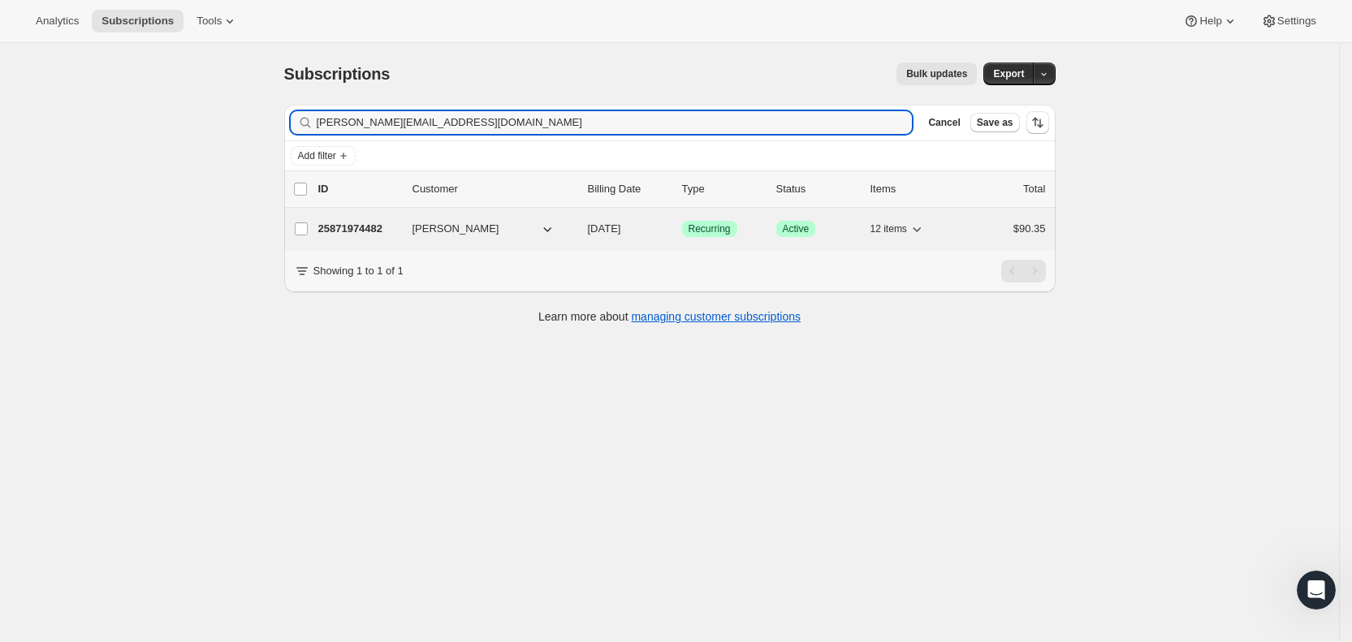
type input "[PERSON_NAME][EMAIL_ADDRESS][DOMAIN_NAME]"
click at [621, 232] on span "[DATE]" at bounding box center [604, 228] width 33 height 12
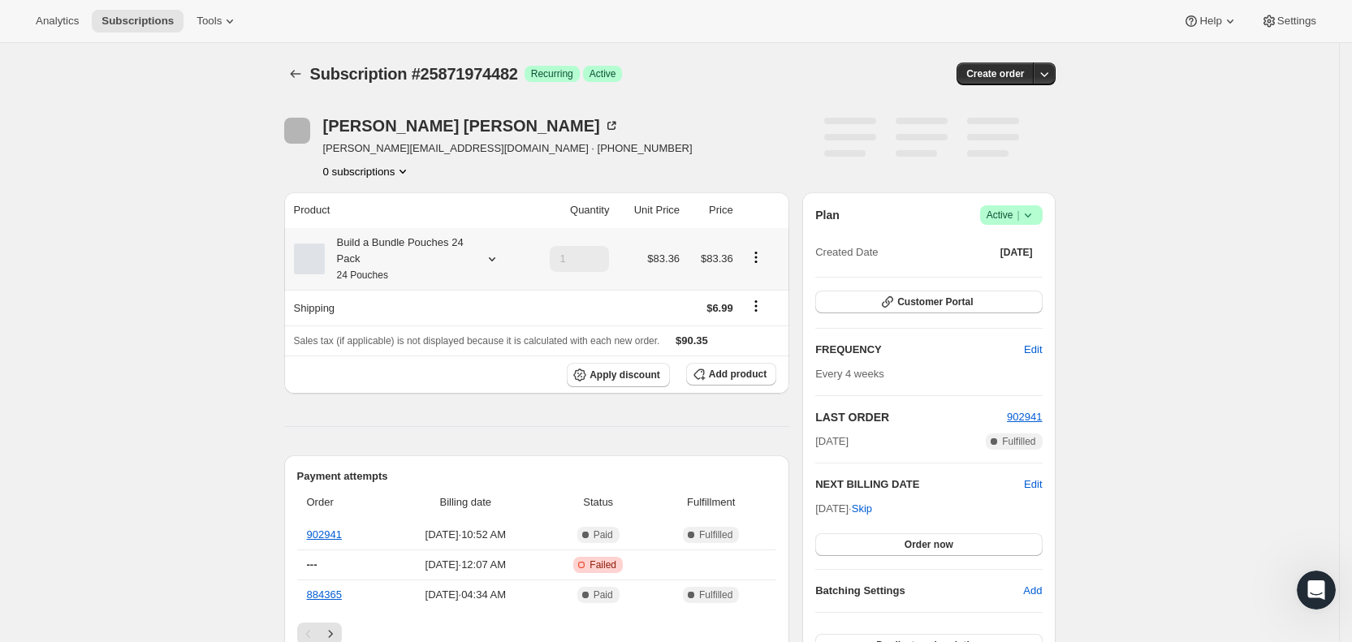
click at [636, 232] on td "$83.36" at bounding box center [649, 259] width 71 height 62
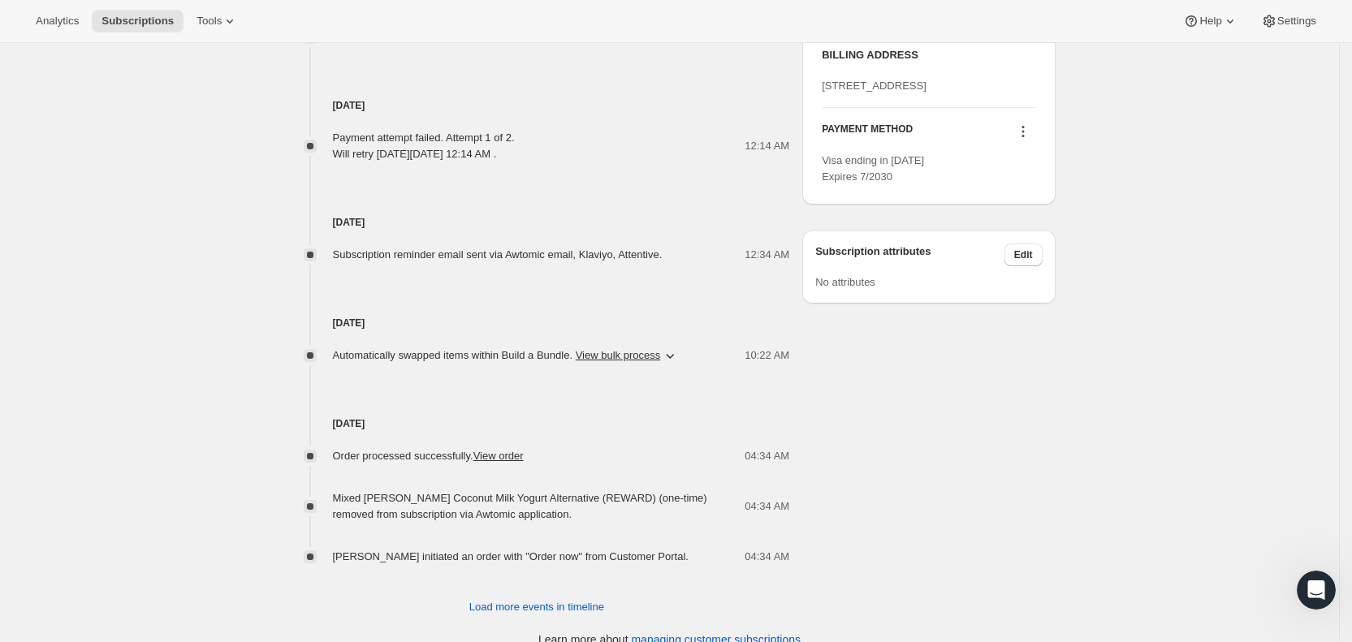
scroll to position [868, 0]
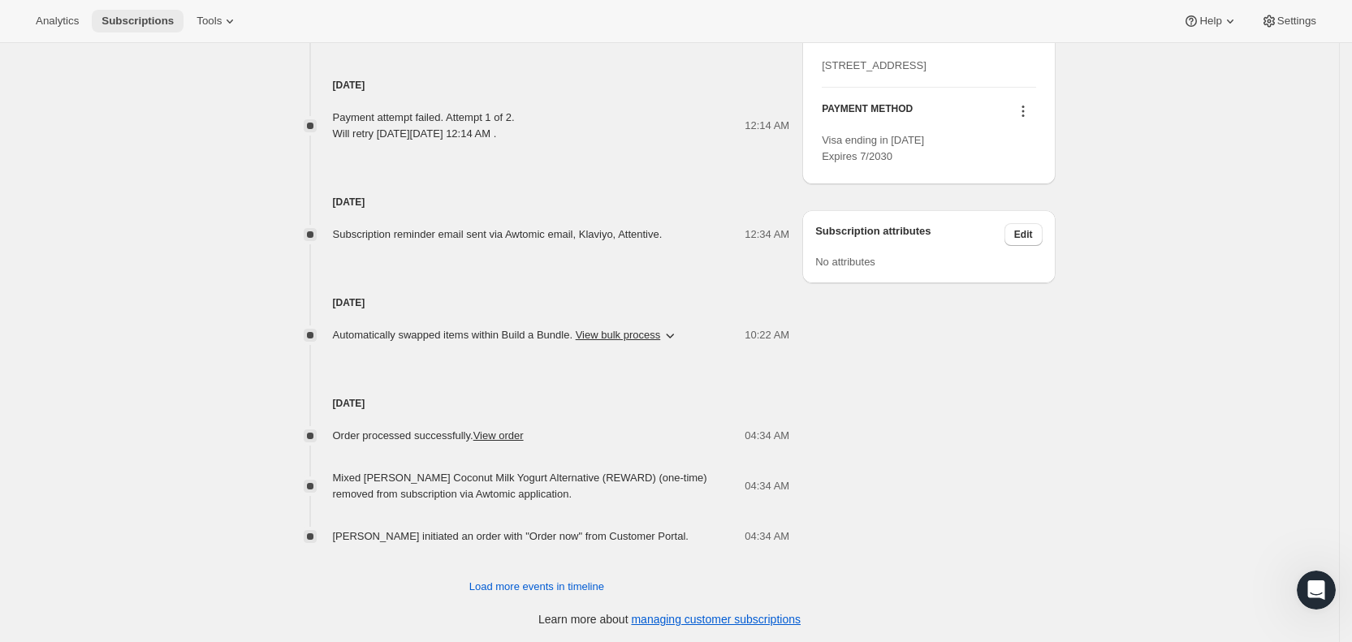
click at [123, 15] on span "Subscriptions" at bounding box center [137, 21] width 72 height 13
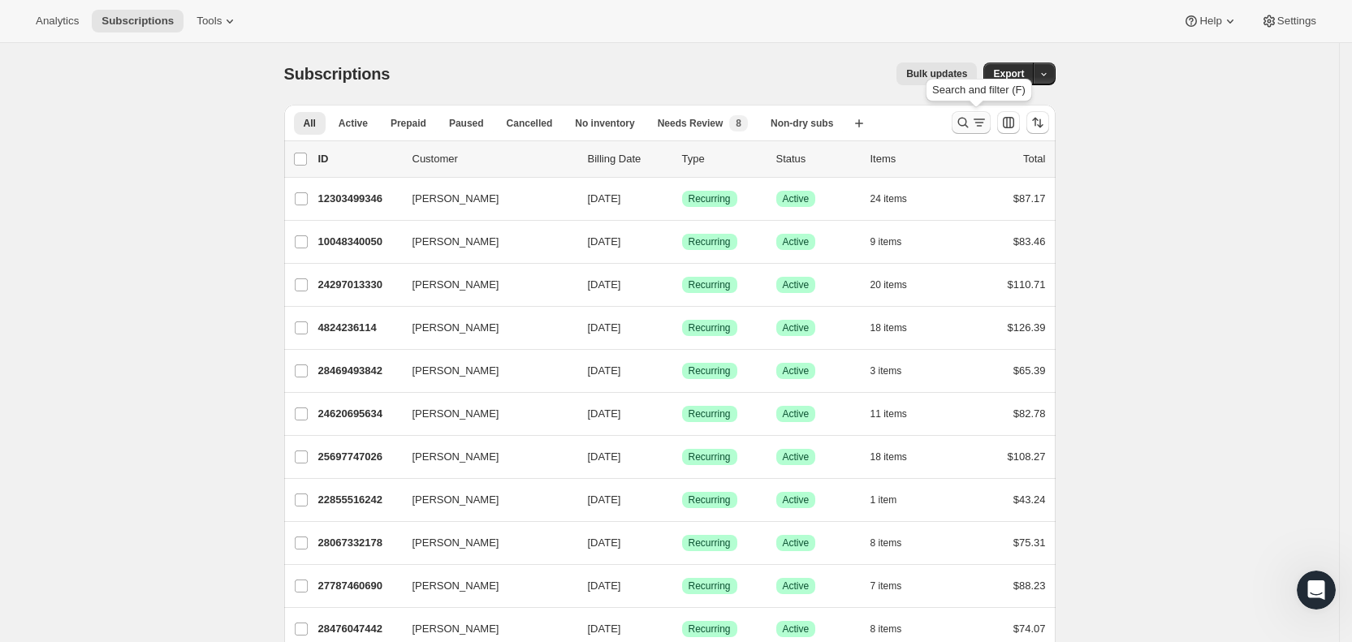
click at [969, 123] on icon "Search and filter results" at bounding box center [963, 122] width 16 height 16
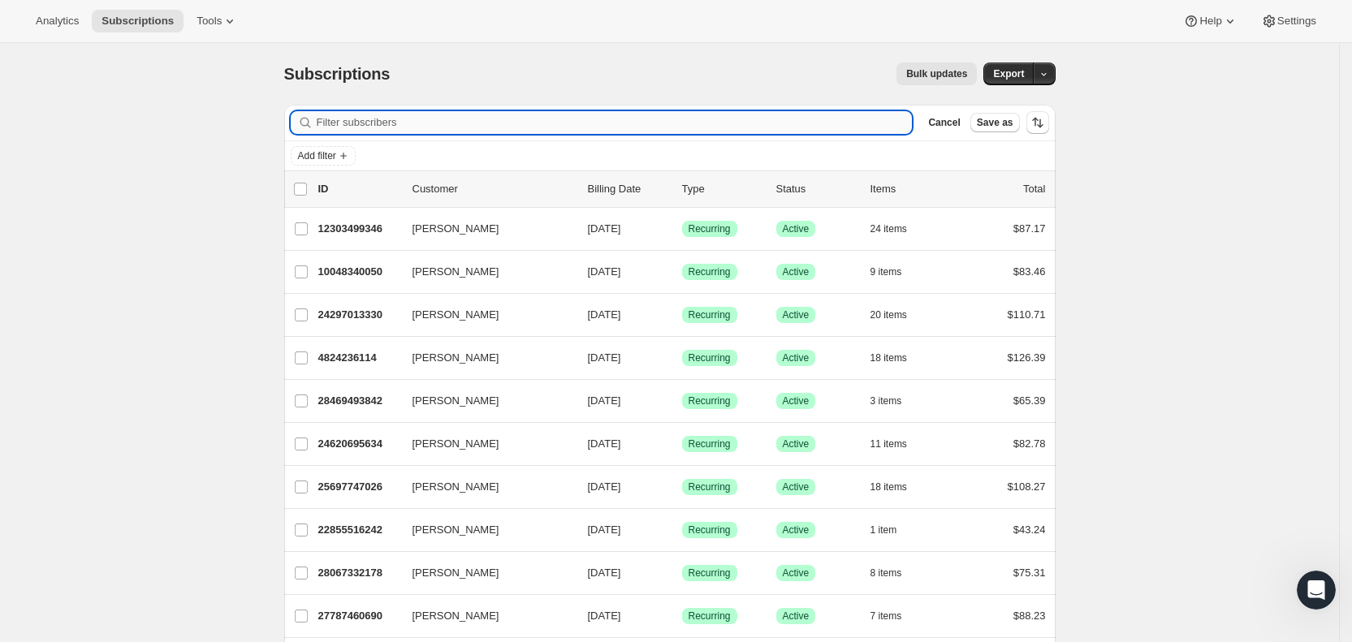
paste input "[PERSON_NAME][EMAIL_ADDRESS][DOMAIN_NAME]"
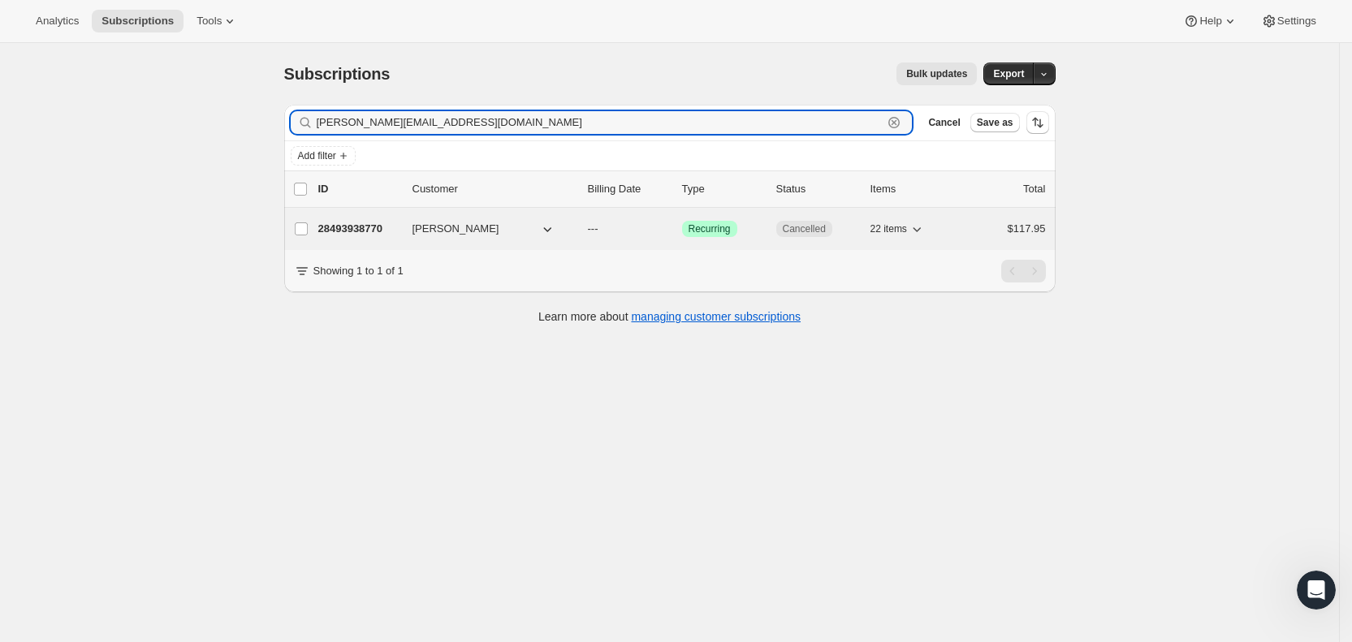
type input "[PERSON_NAME][EMAIL_ADDRESS][DOMAIN_NAME]"
click at [598, 235] on span "---" at bounding box center [593, 228] width 11 height 12
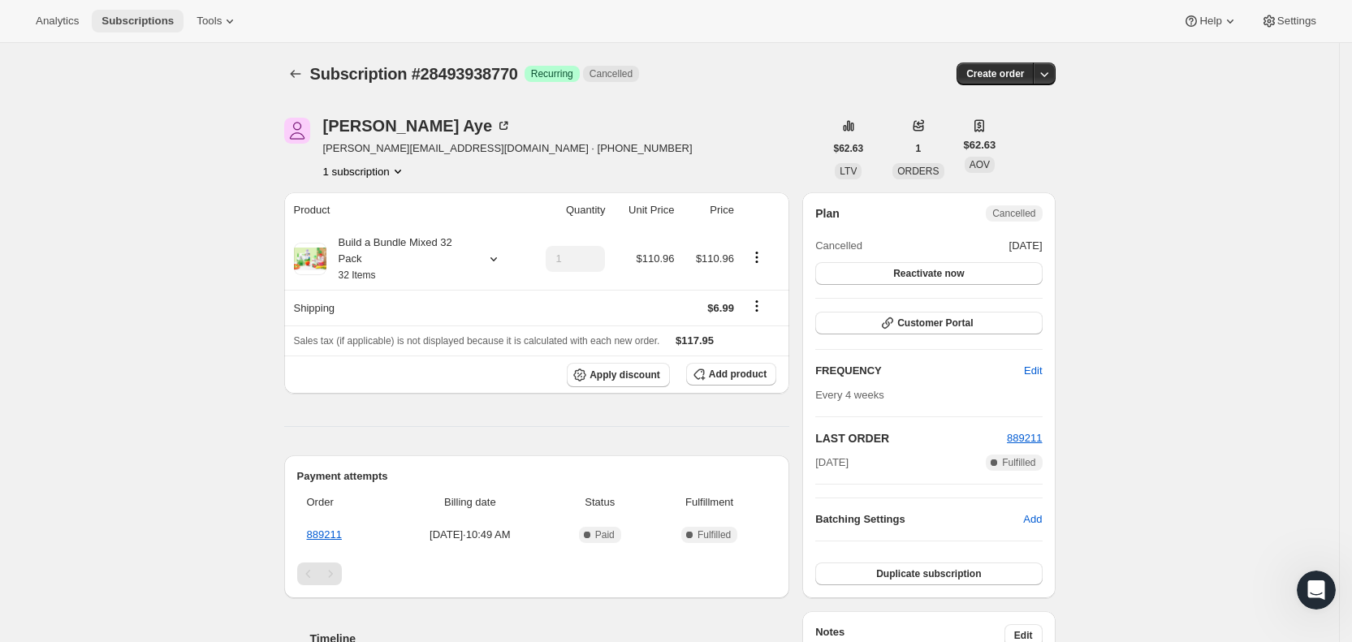
click at [127, 18] on span "Subscriptions" at bounding box center [137, 21] width 72 height 13
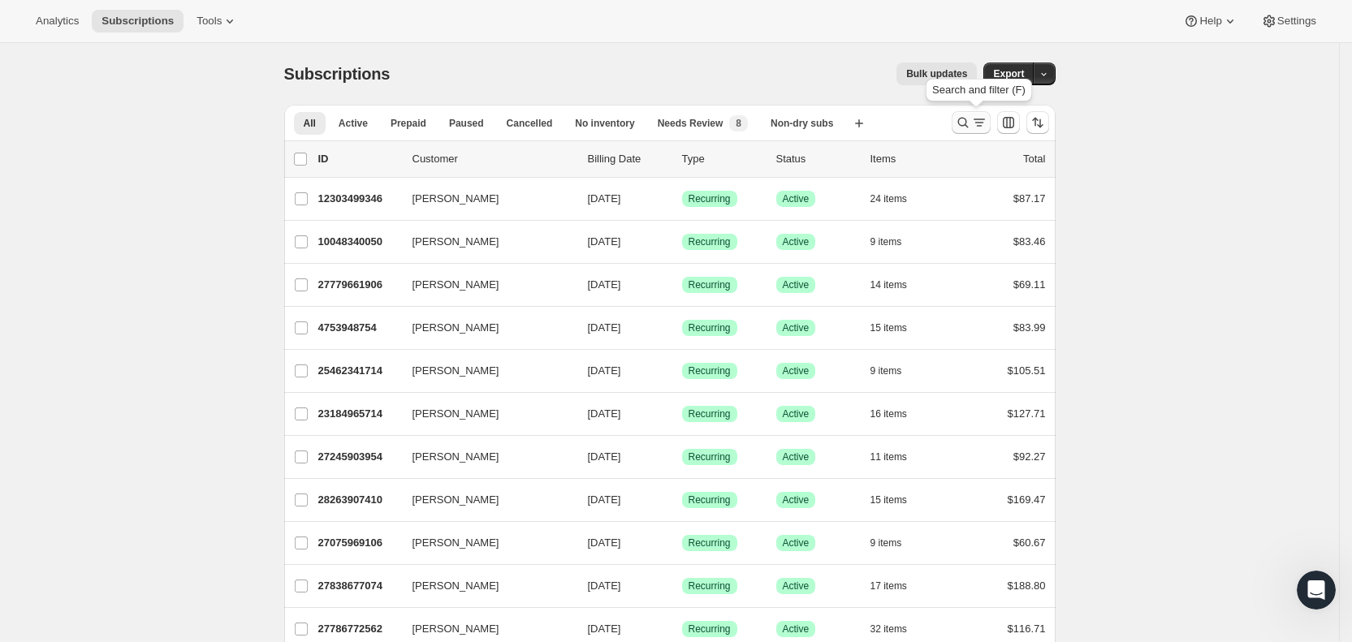
click at [983, 121] on icon "Search and filter results" at bounding box center [979, 122] width 16 height 16
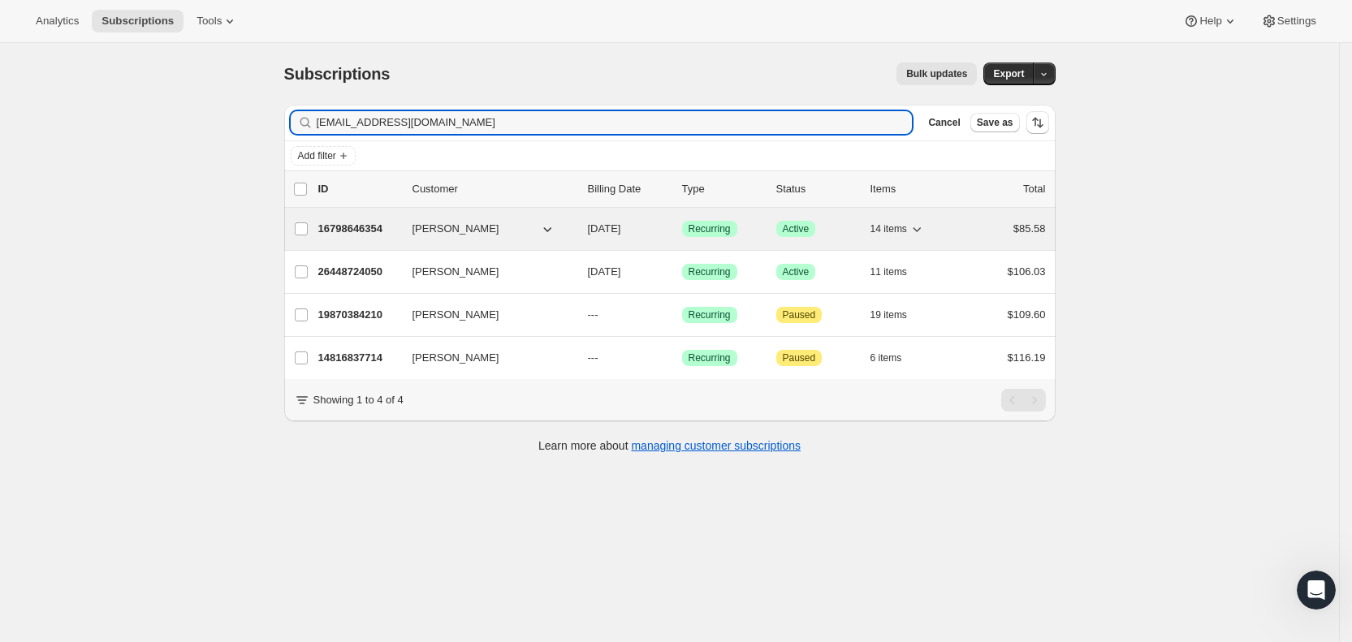
type input "[EMAIL_ADDRESS][DOMAIN_NAME]"
click at [621, 229] on span "[DATE]" at bounding box center [604, 228] width 33 height 12
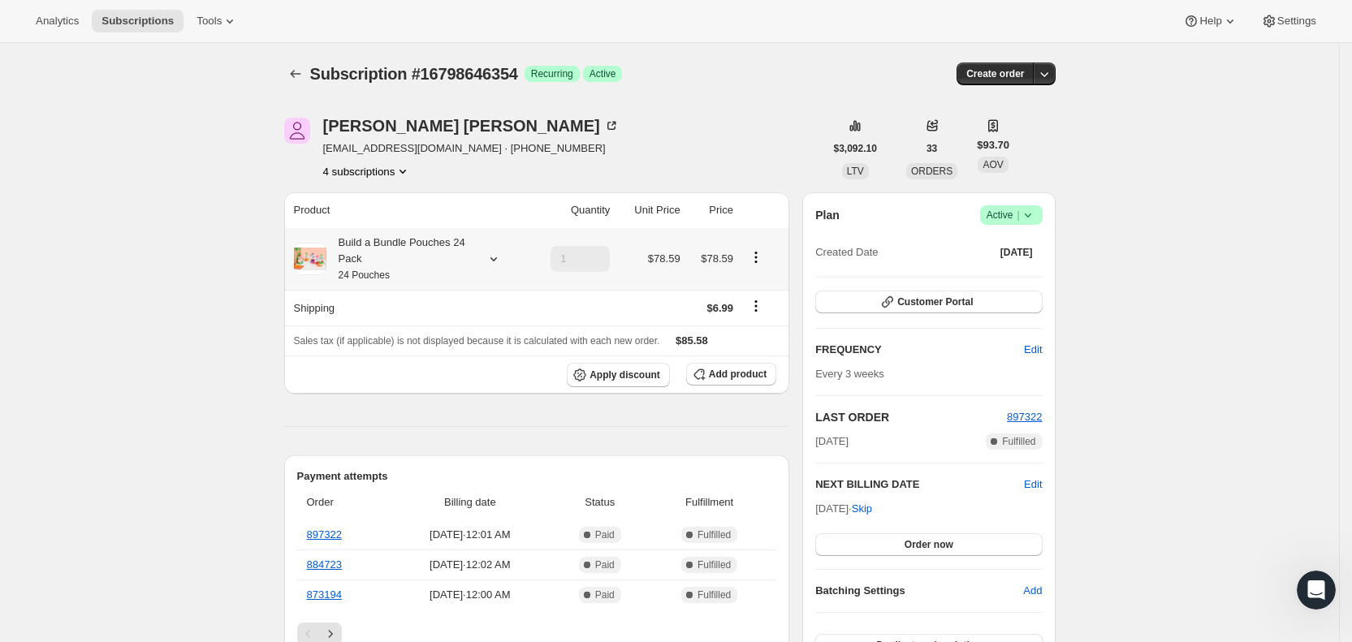
click at [495, 261] on icon at bounding box center [494, 259] width 16 height 16
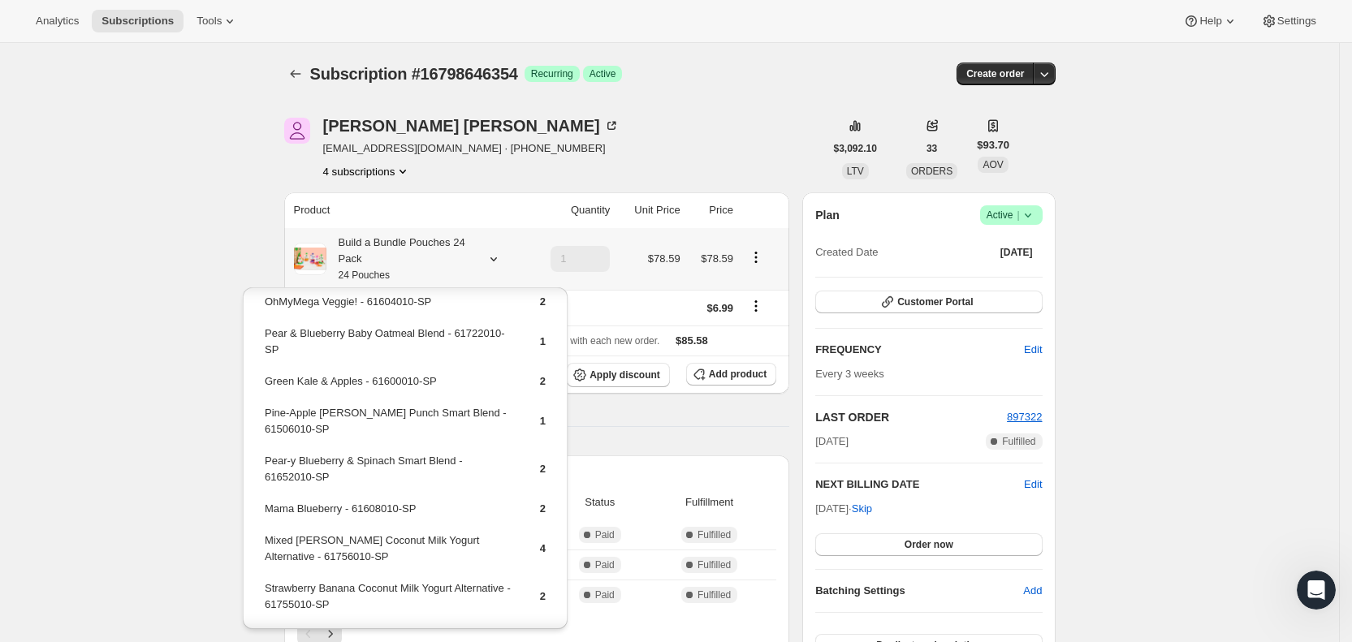
scroll to position [257, 0]
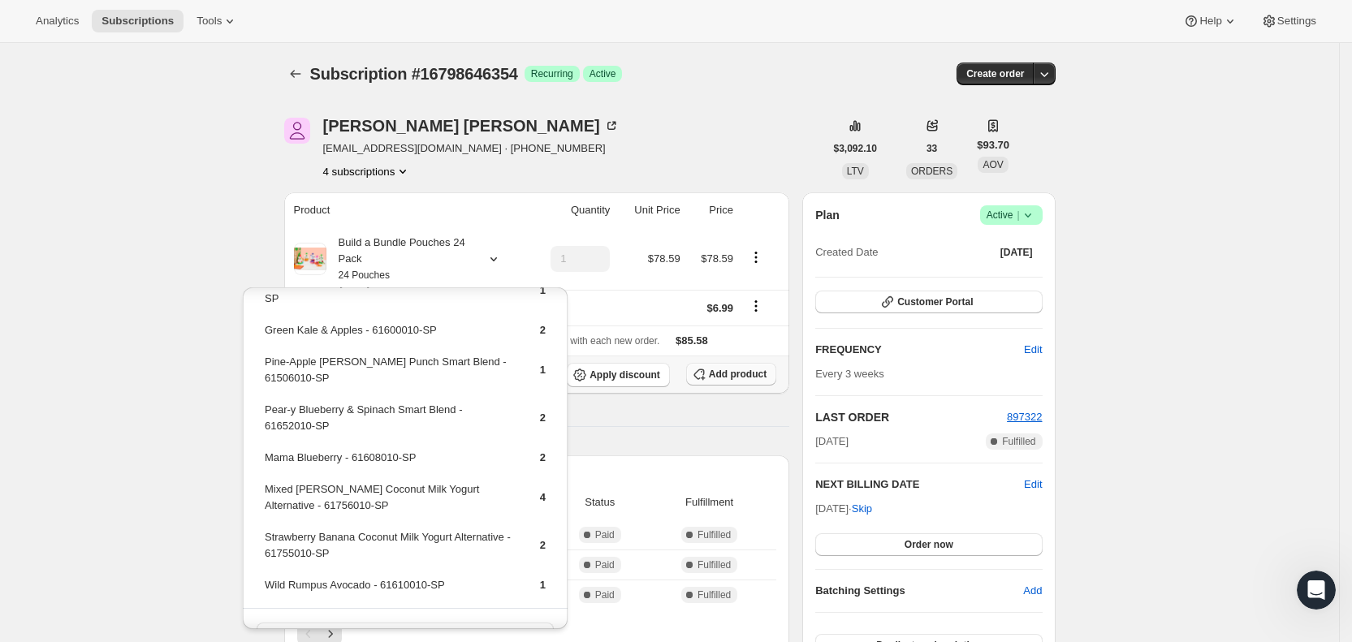
click at [727, 372] on span "Add product" at bounding box center [738, 374] width 58 height 13
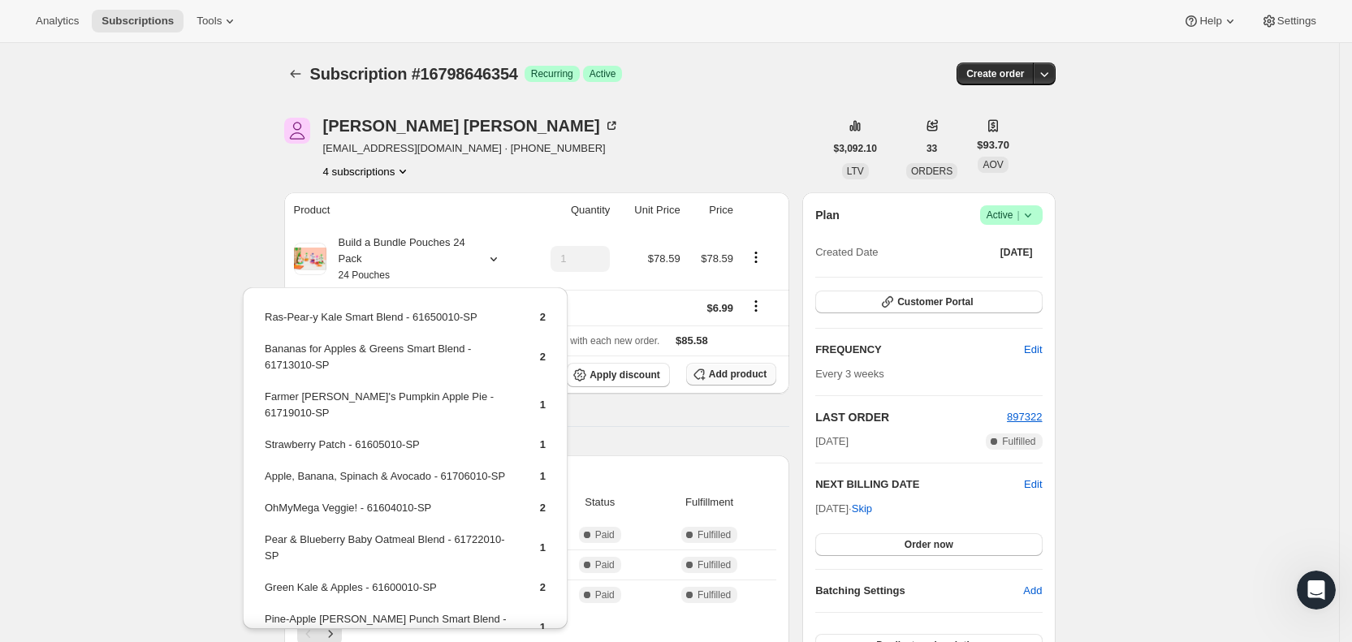
scroll to position [0, 0]
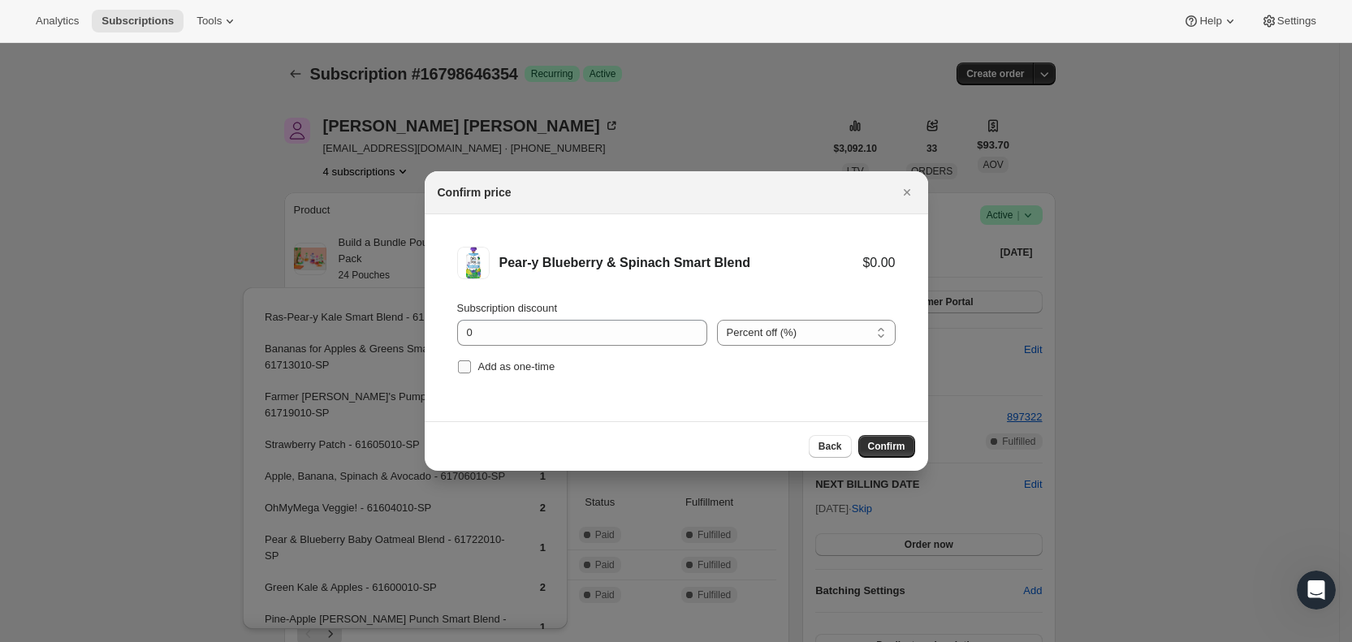
click at [467, 360] on span ":r9s6:" at bounding box center [464, 367] width 15 height 15
click at [467, 360] on input "Add as one-time" at bounding box center [464, 366] width 13 height 13
checkbox input "true"
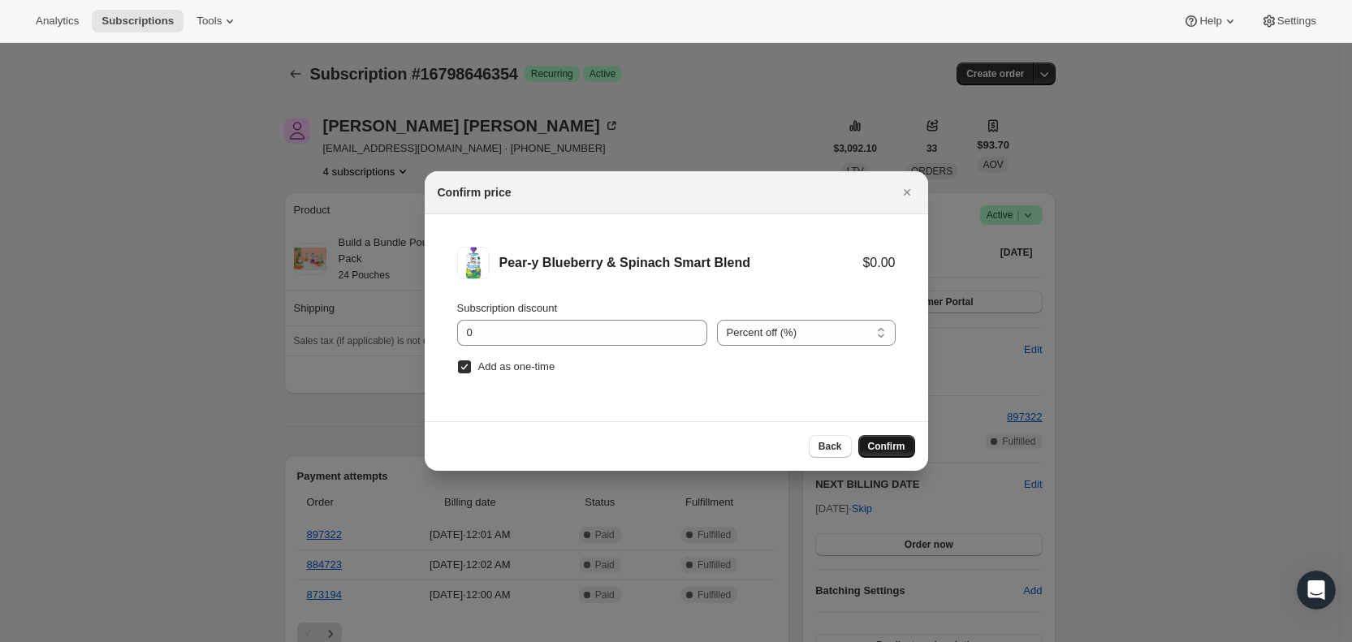
click at [894, 441] on span "Confirm" at bounding box center [886, 446] width 37 height 13
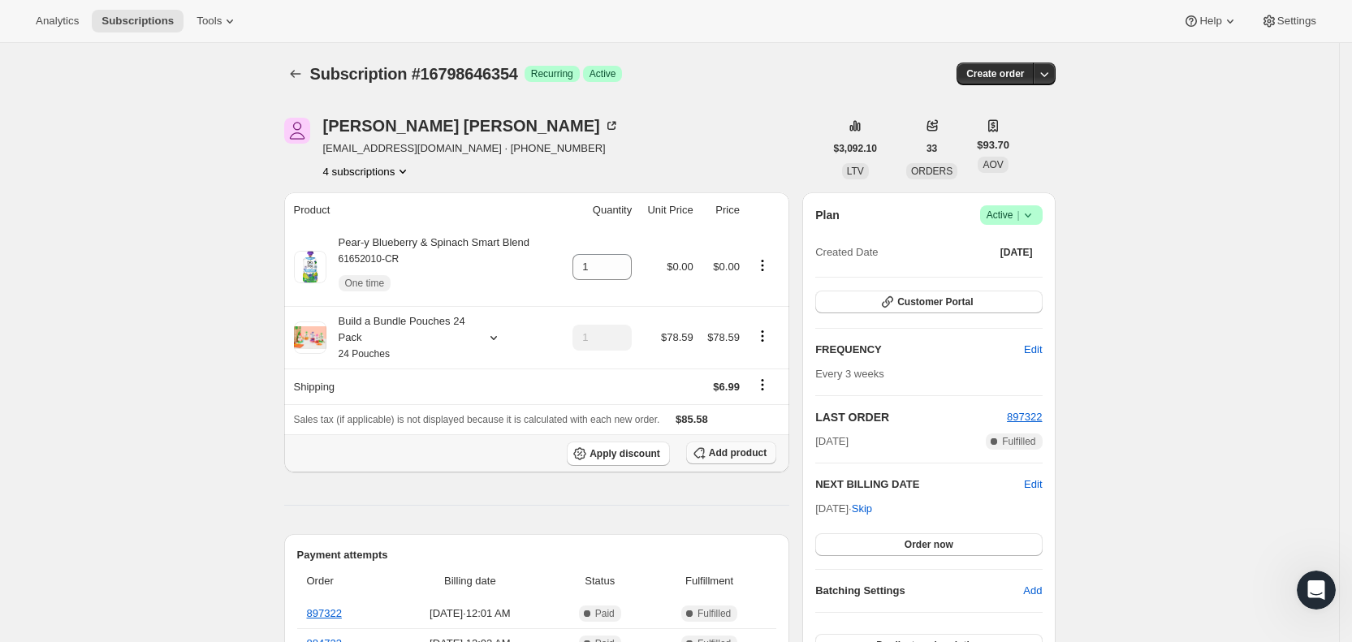
click at [758, 455] on span "Add product" at bounding box center [738, 453] width 58 height 13
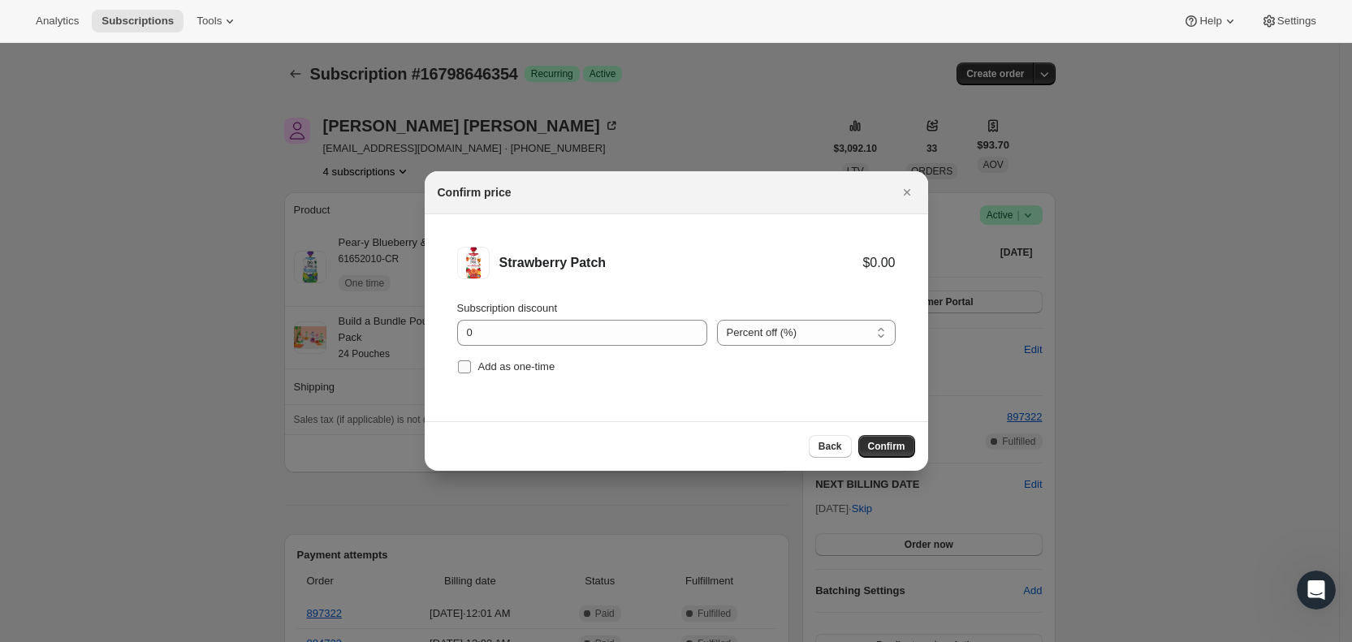
click at [466, 367] on input "Add as one-time" at bounding box center [464, 366] width 13 height 13
checkbox input "true"
click at [901, 447] on span "Confirm" at bounding box center [886, 446] width 37 height 13
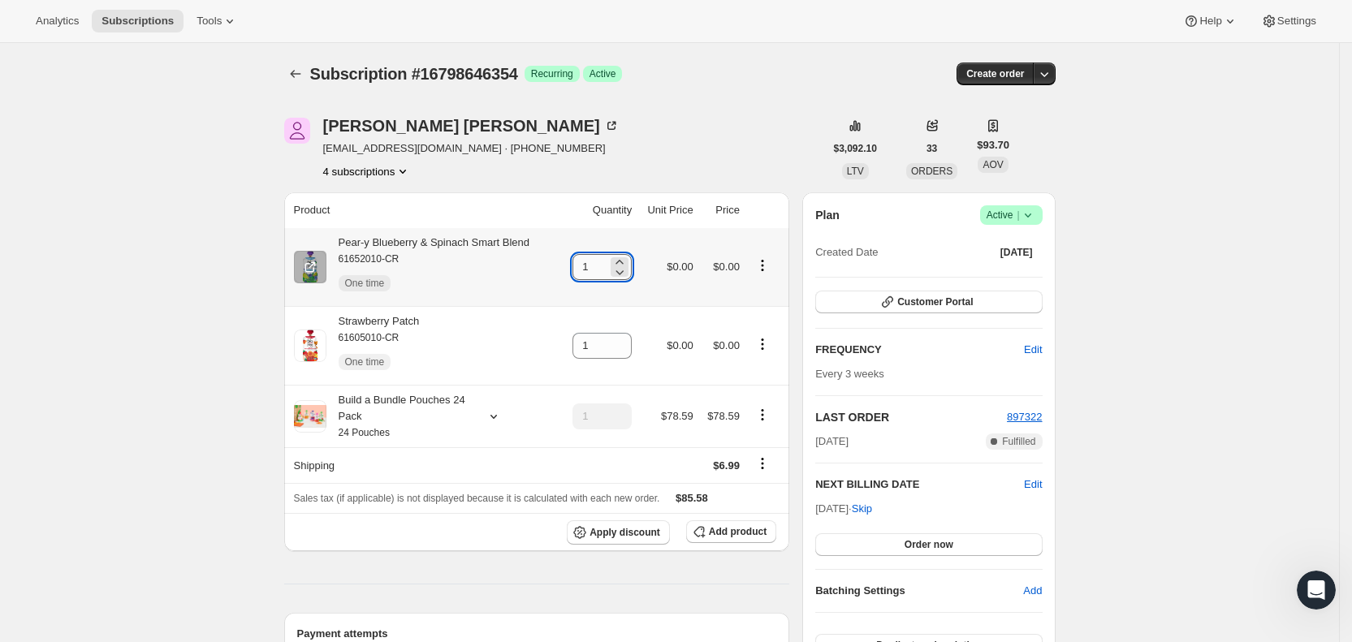
drag, startPoint x: 589, startPoint y: 270, endPoint x: 598, endPoint y: 267, distance: 9.3
click at [598, 267] on input "1" at bounding box center [589, 267] width 35 height 26
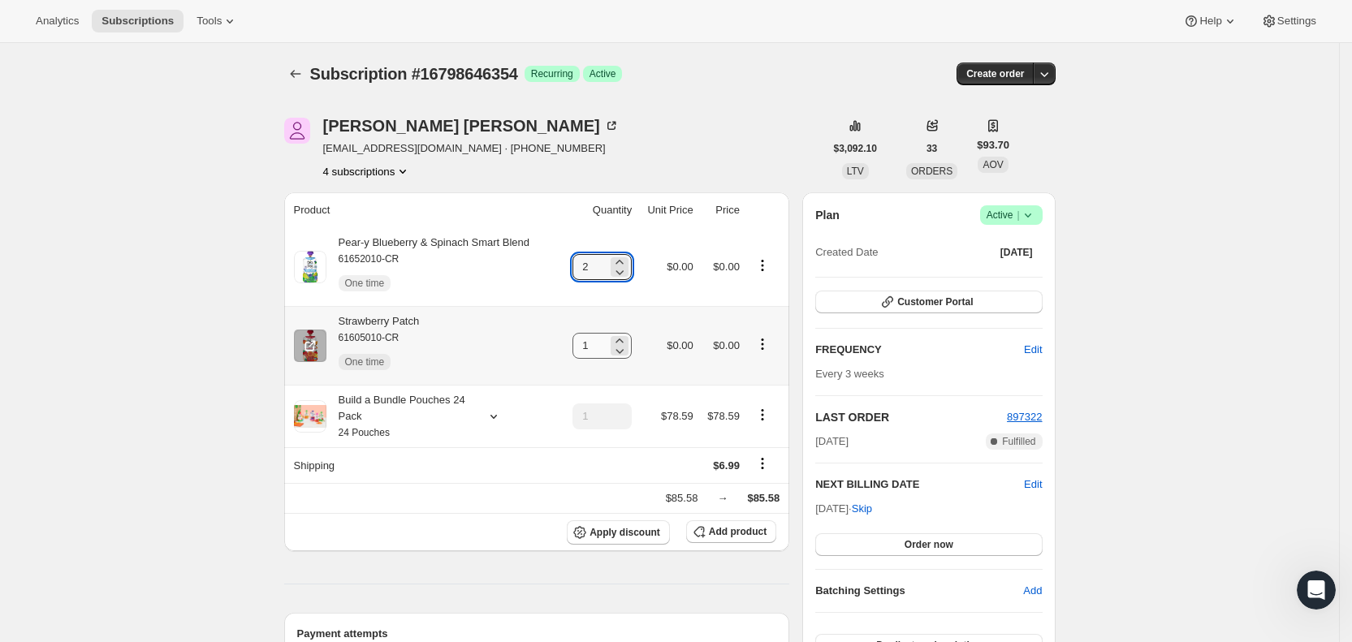
type input "2"
drag, startPoint x: 587, startPoint y: 346, endPoint x: 619, endPoint y: 341, distance: 32.0
click at [615, 342] on div "1" at bounding box center [601, 346] width 59 height 26
type input "2"
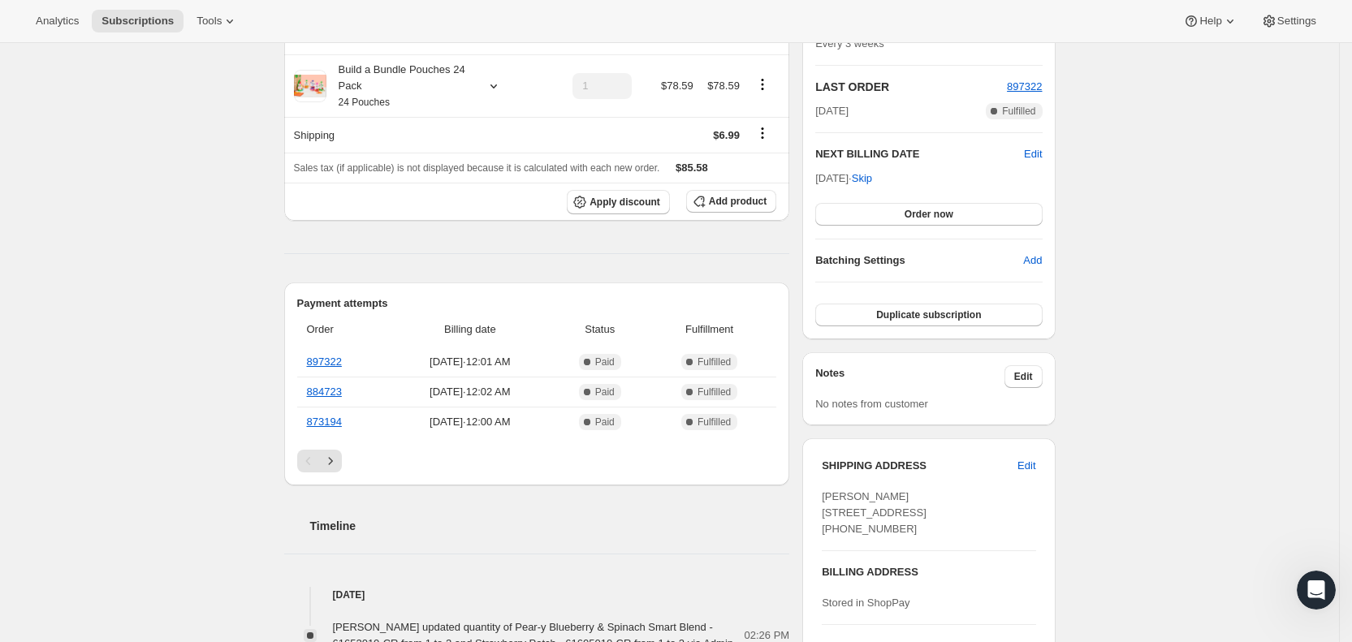
scroll to position [334, 0]
